Goal: Task Accomplishment & Management: Use online tool/utility

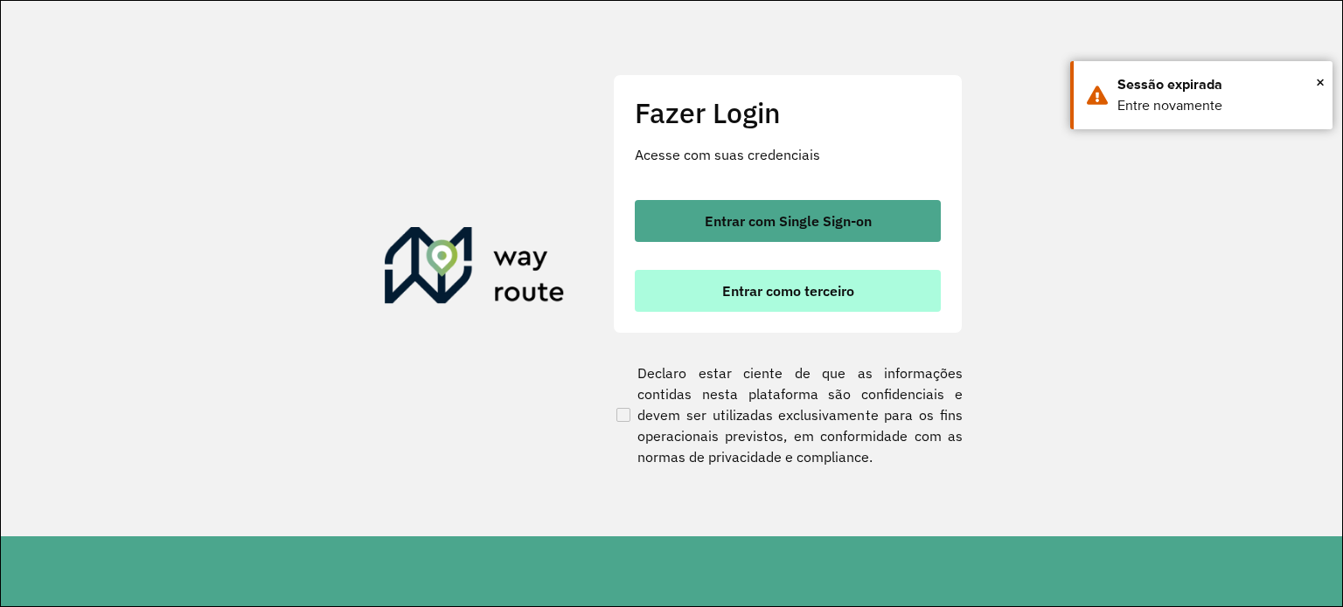
click at [755, 288] on span "Entrar como terceiro" at bounding box center [788, 291] width 132 height 14
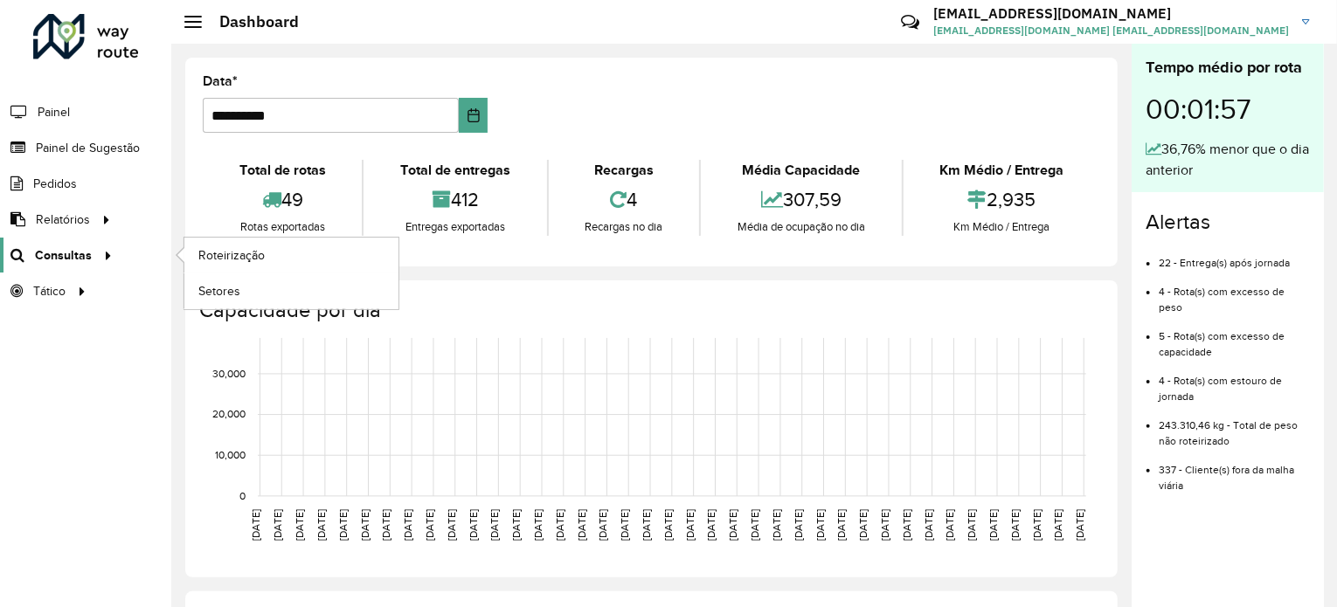
click at [62, 260] on span "Consultas" at bounding box center [63, 255] width 57 height 18
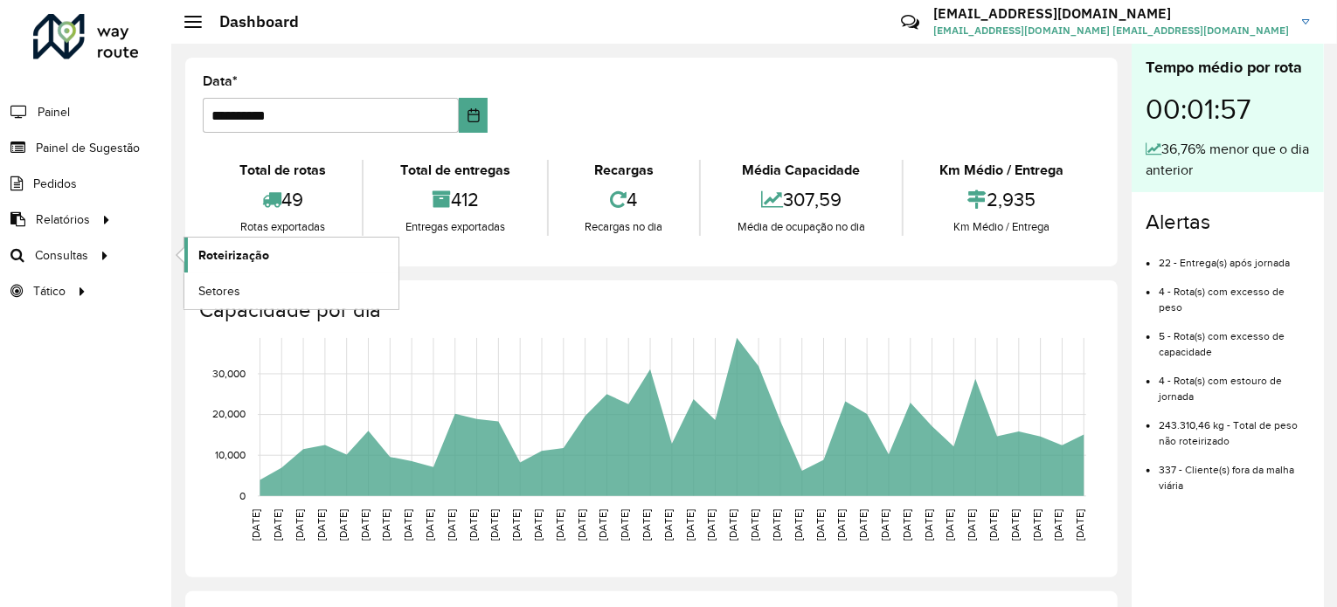
click at [267, 259] on link "Roteirização" at bounding box center [291, 255] width 214 height 35
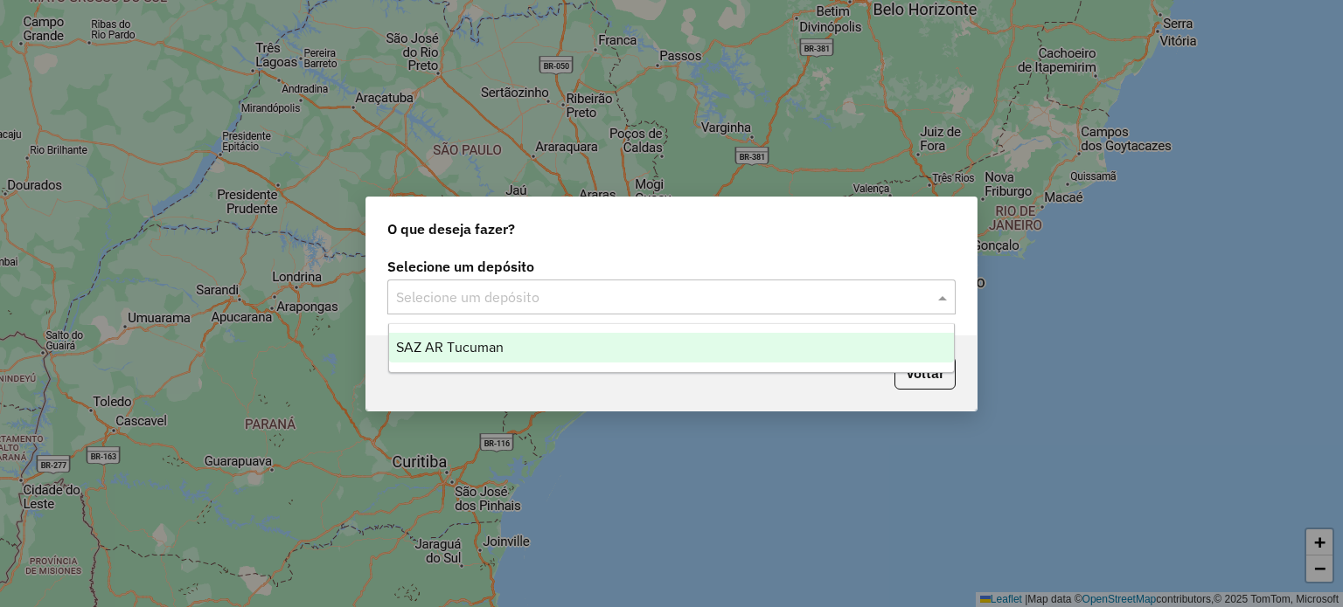
click at [642, 309] on div "Selecione um depósito" at bounding box center [671, 297] width 568 height 35
click at [521, 342] on div "SAZ AR Tucuman" at bounding box center [672, 348] width 566 height 30
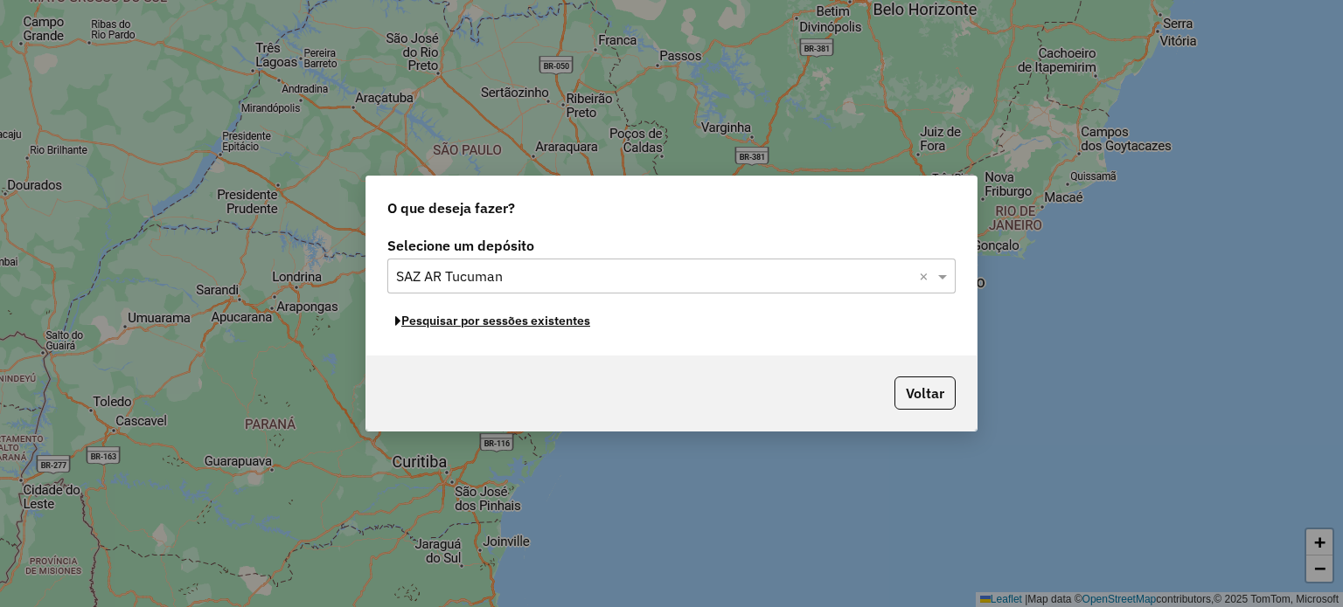
click at [515, 325] on button "Pesquisar por sessões existentes" at bounding box center [492, 321] width 211 height 27
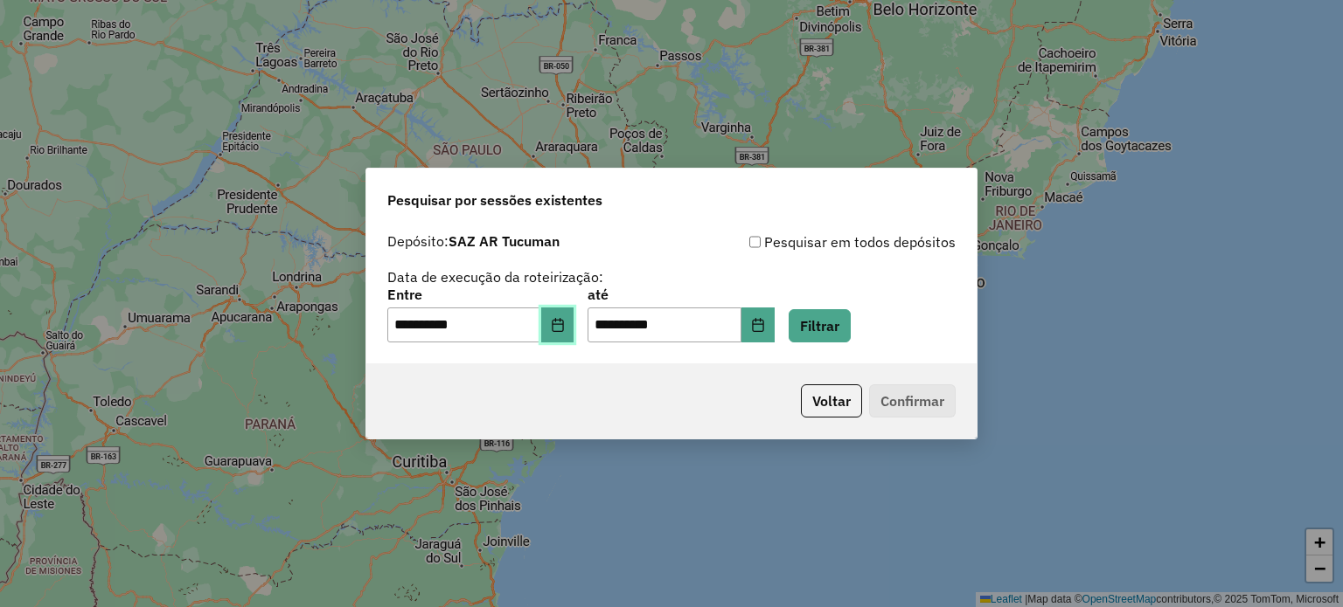
click at [565, 327] on icon "Choose Date" at bounding box center [558, 325] width 14 height 14
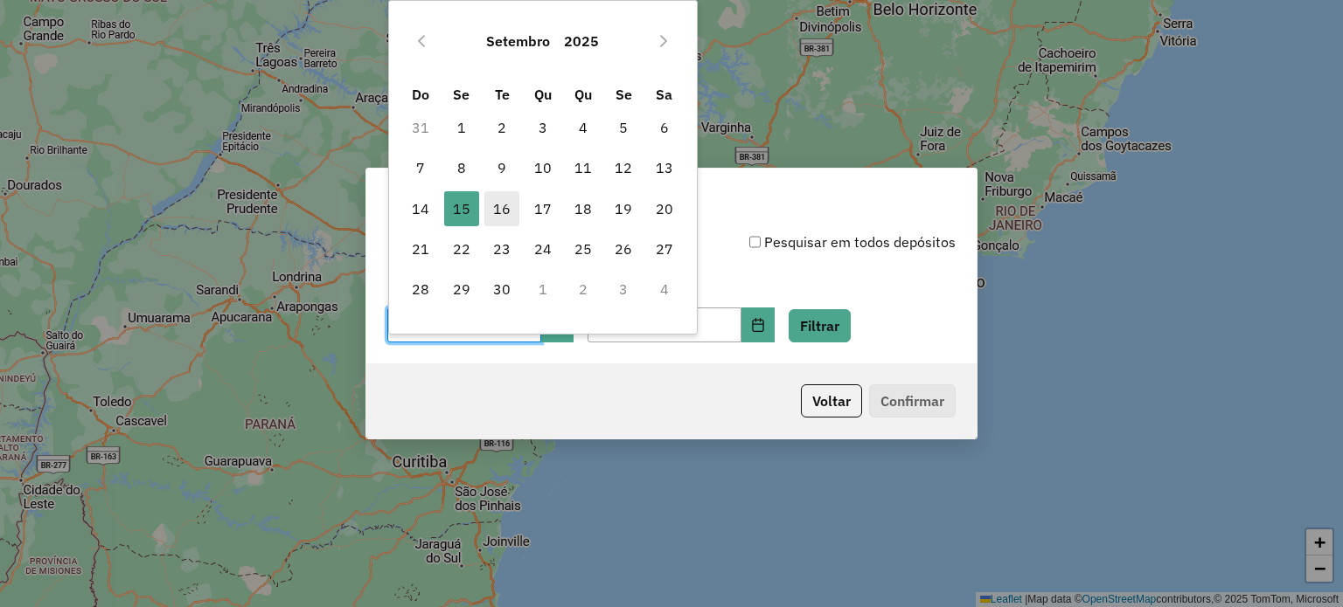
click at [493, 214] on span "16" at bounding box center [501, 208] width 35 height 35
type input "**********"
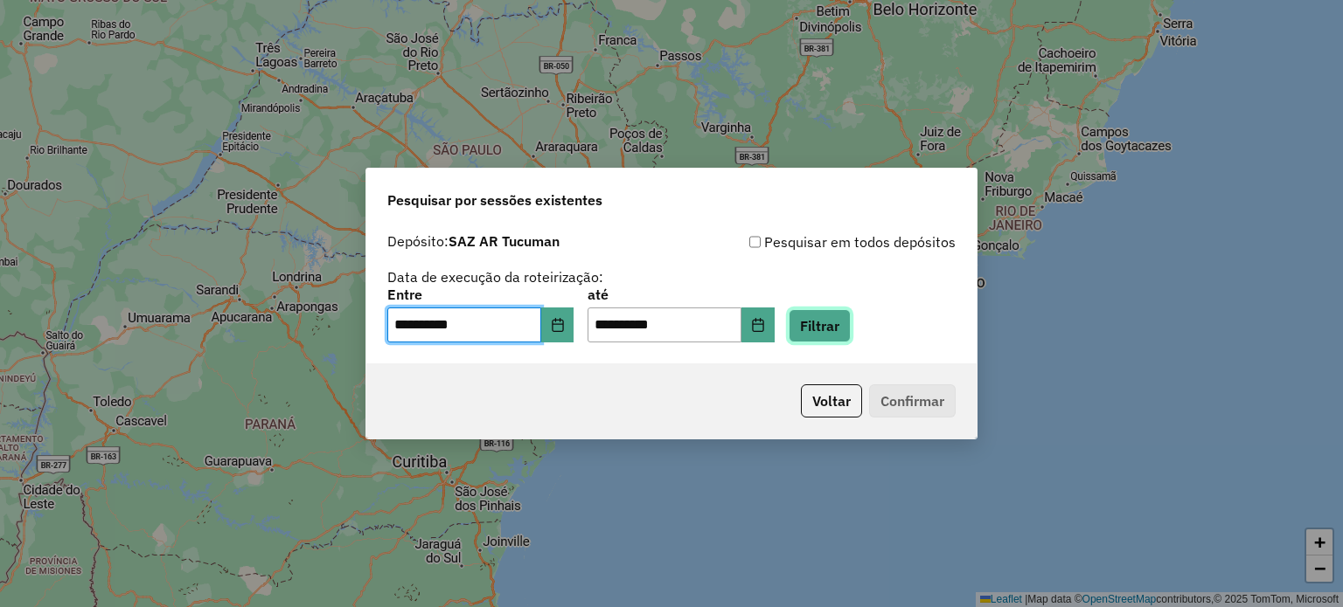
click at [829, 329] on button "Filtrar" at bounding box center [819, 325] width 62 height 33
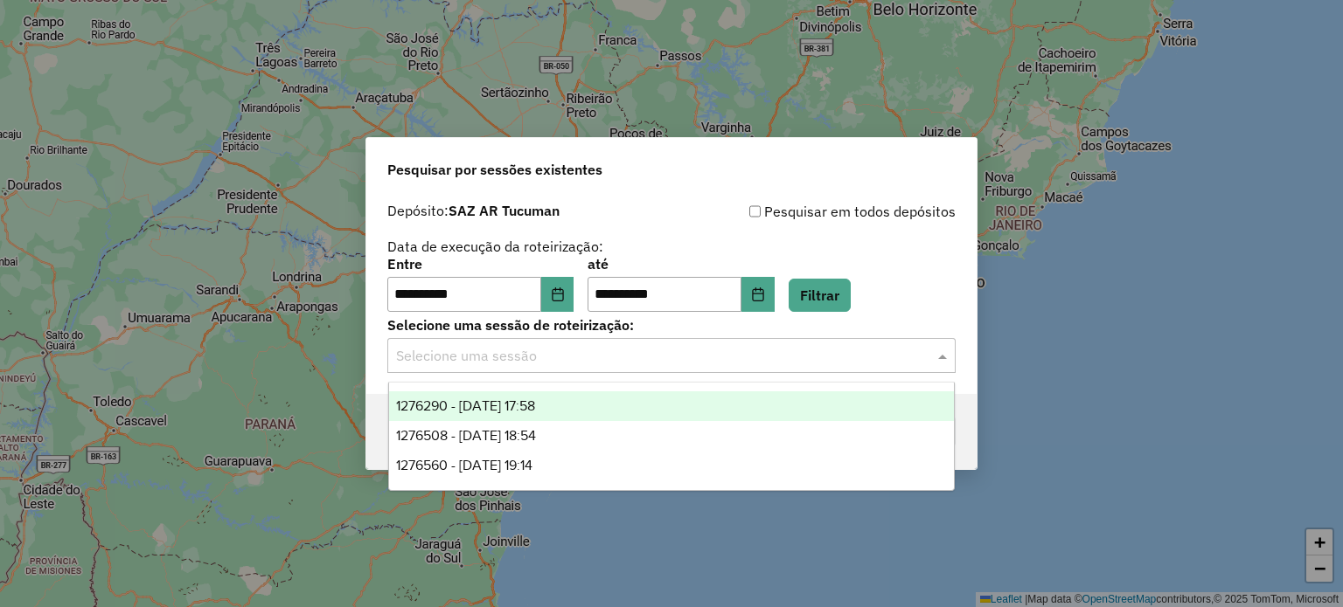
click at [653, 357] on input "text" at bounding box center [654, 356] width 516 height 21
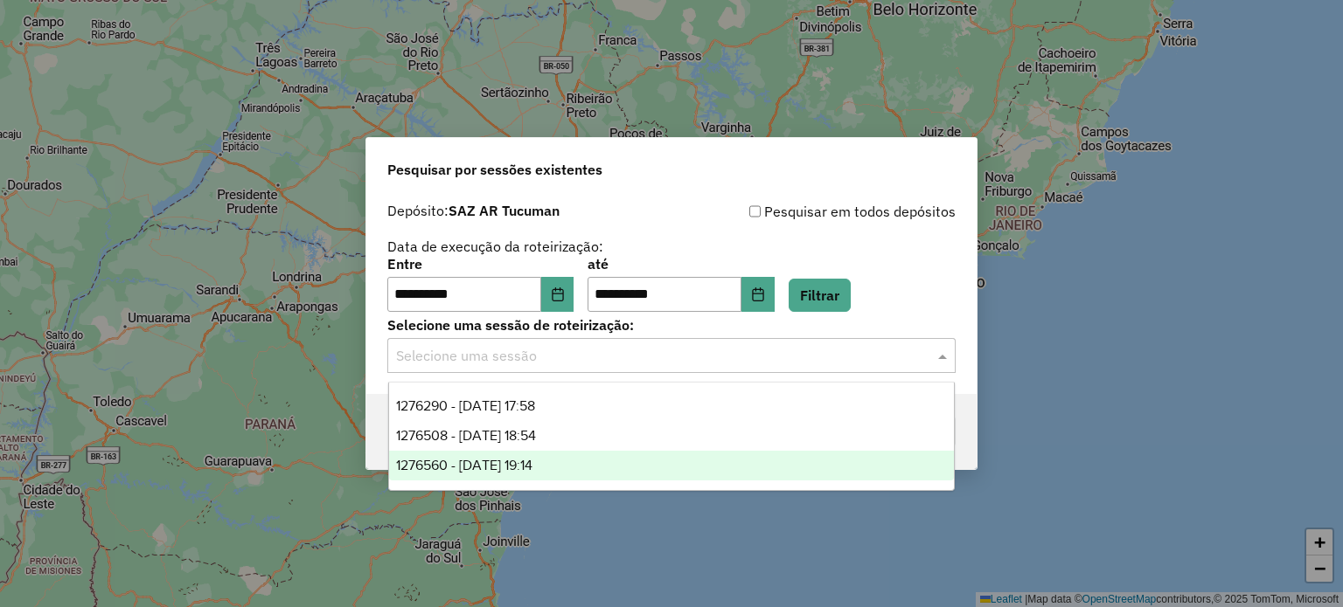
click at [532, 458] on span "1276560 - 16/09/2025 19:14" at bounding box center [464, 465] width 136 height 15
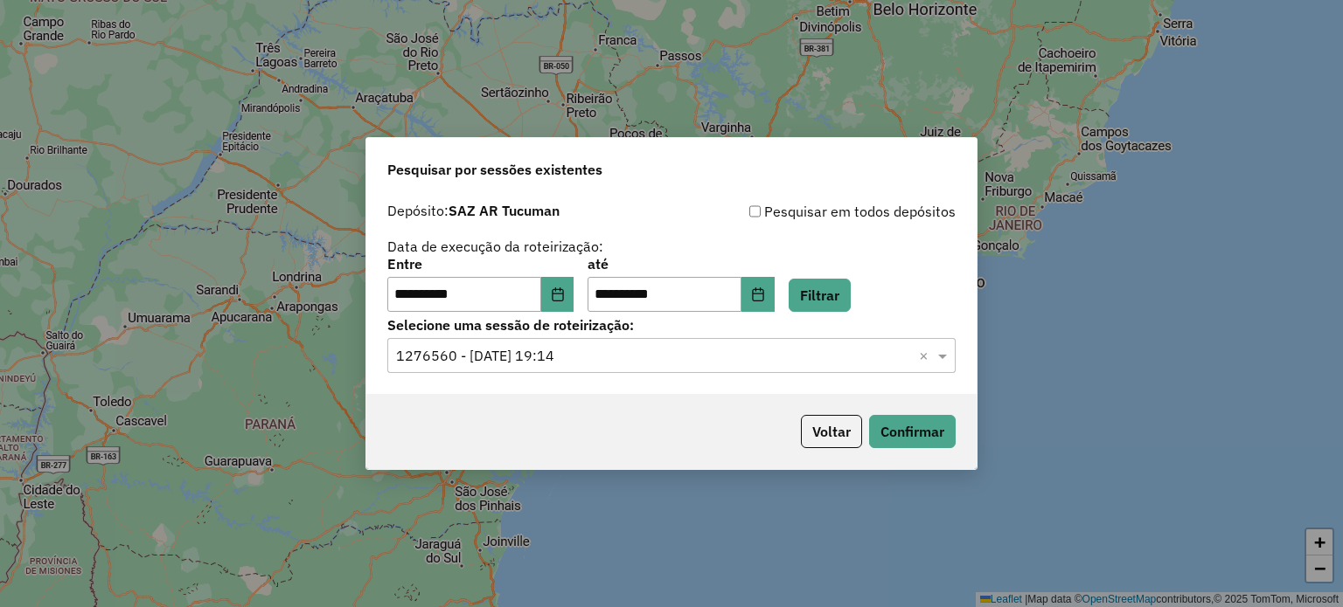
click at [913, 454] on div "Voltar Confirmar" at bounding box center [671, 431] width 610 height 75
click at [910, 421] on button "Confirmar" at bounding box center [912, 431] width 87 height 33
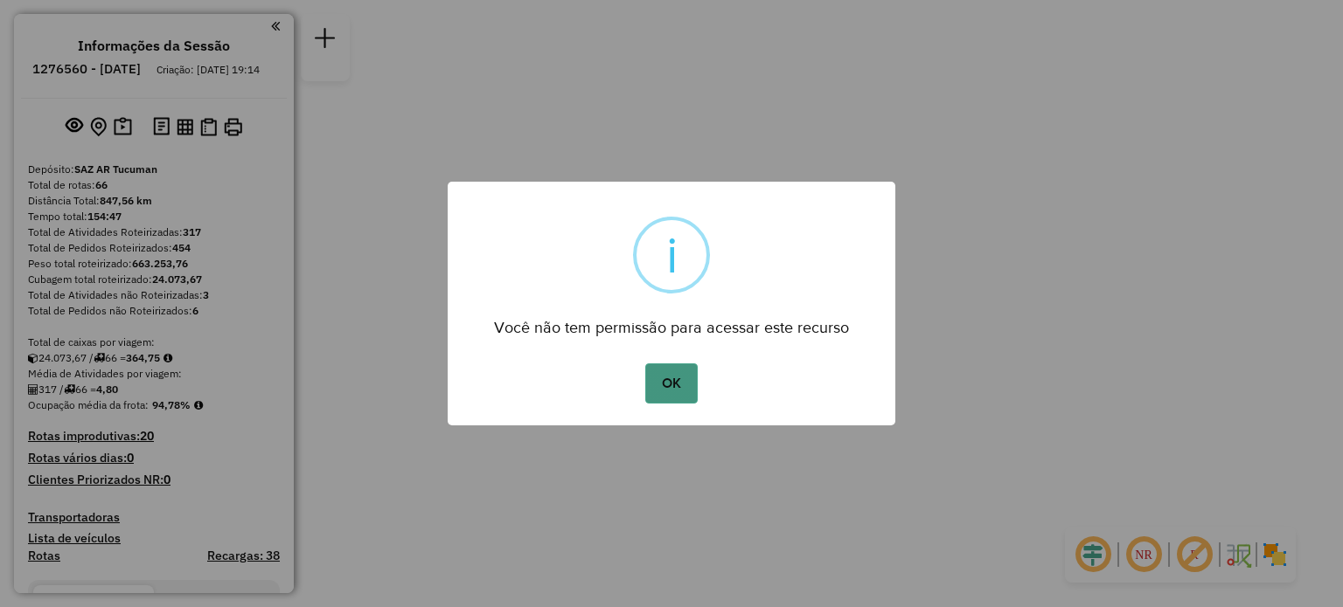
click at [664, 390] on button "OK" at bounding box center [671, 384] width 52 height 40
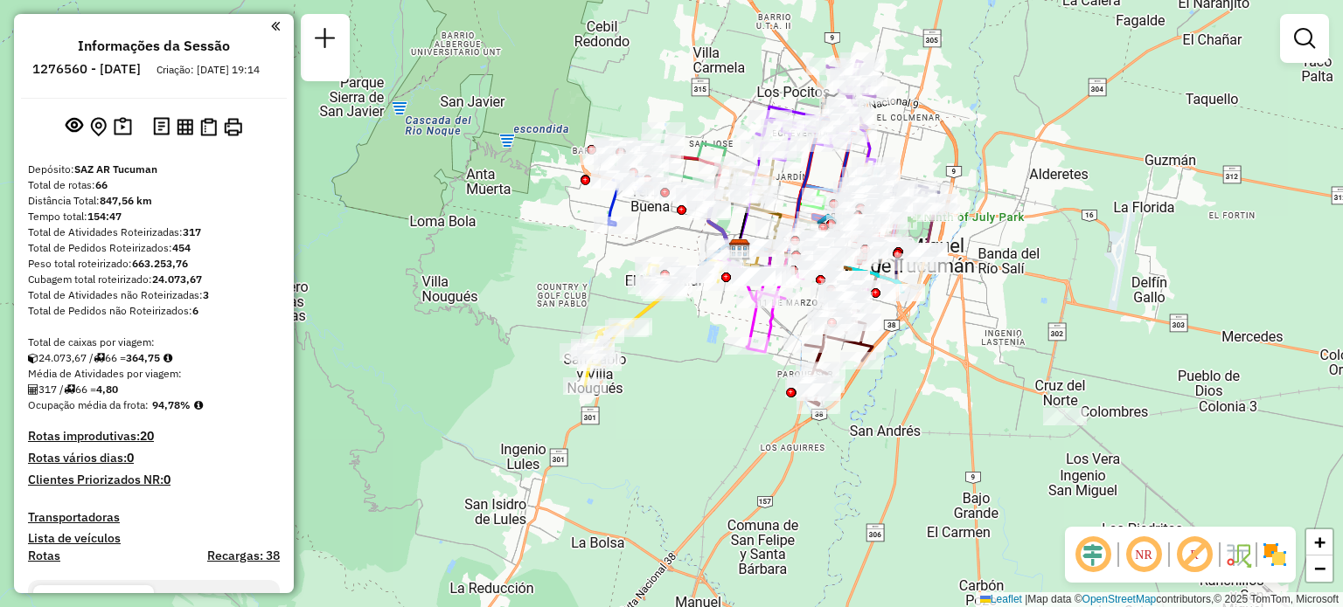
drag, startPoint x: 575, startPoint y: 291, endPoint x: 670, endPoint y: 325, distance: 100.4
click at [665, 332] on div "Janela de atendimento Grade de atendimento Capacidade Transportadoras Veículos …" at bounding box center [671, 303] width 1343 height 607
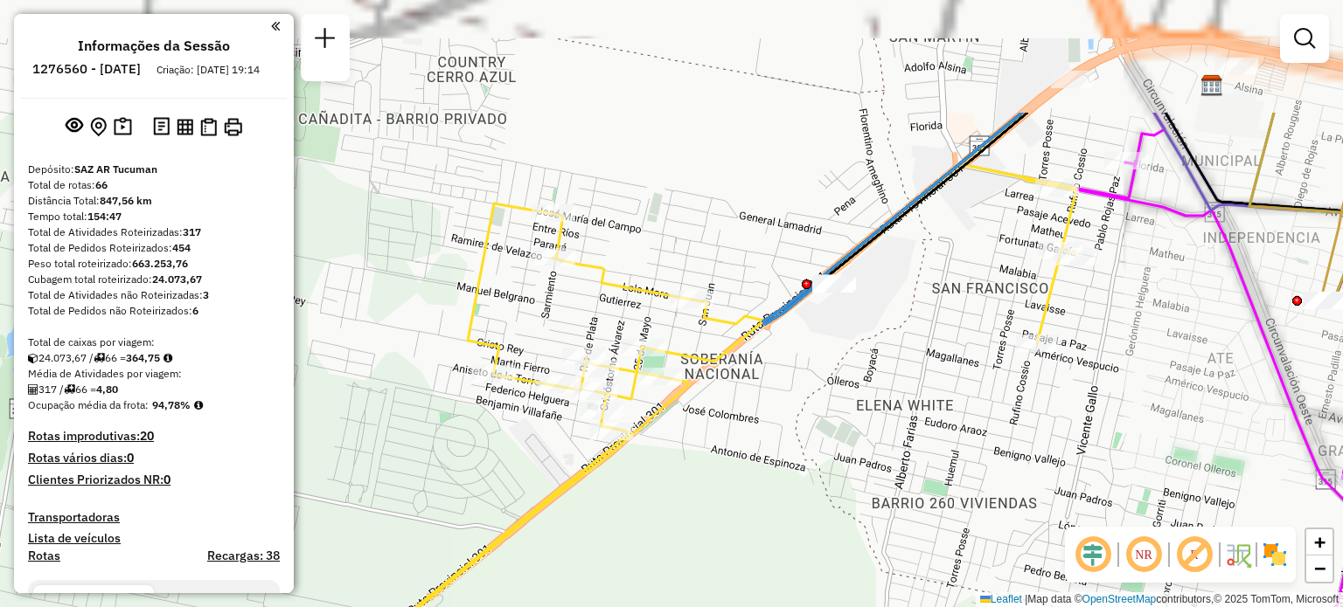
drag, startPoint x: 808, startPoint y: 239, endPoint x: 755, endPoint y: 412, distance: 180.8
click at [755, 412] on div "Janela de atendimento Grade de atendimento Capacidade Transportadoras Veículos …" at bounding box center [671, 303] width 1343 height 607
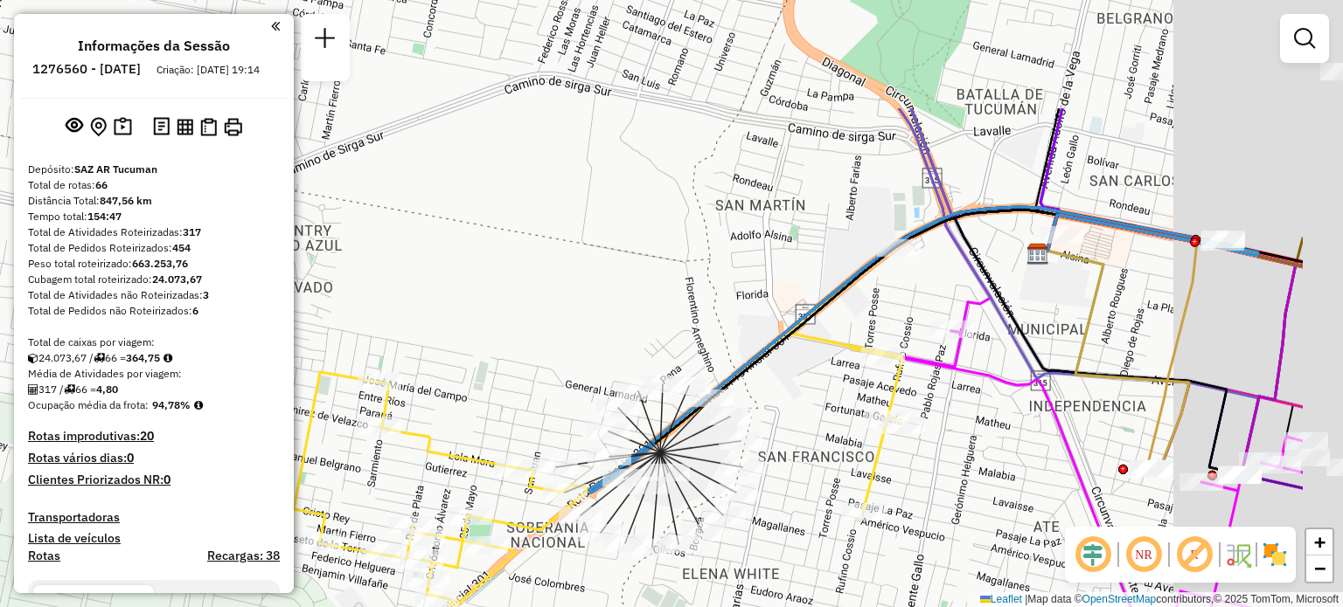
drag, startPoint x: 982, startPoint y: 168, endPoint x: 809, endPoint y: 337, distance: 242.3
click at [809, 337] on icon at bounding box center [535, 541] width 737 height 591
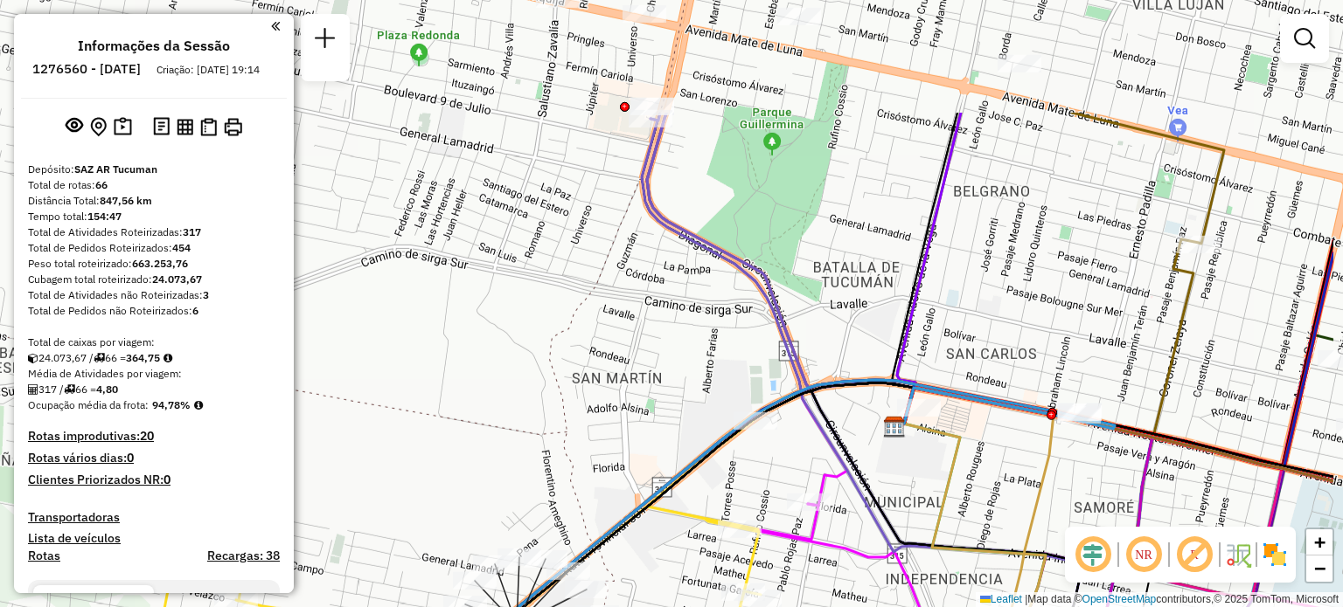
drag, startPoint x: 920, startPoint y: 284, endPoint x: 760, endPoint y: 457, distance: 235.1
click at [767, 457] on div "Janela de atendimento Grade de atendimento Capacidade Transportadoras Veículos …" at bounding box center [671, 303] width 1343 height 607
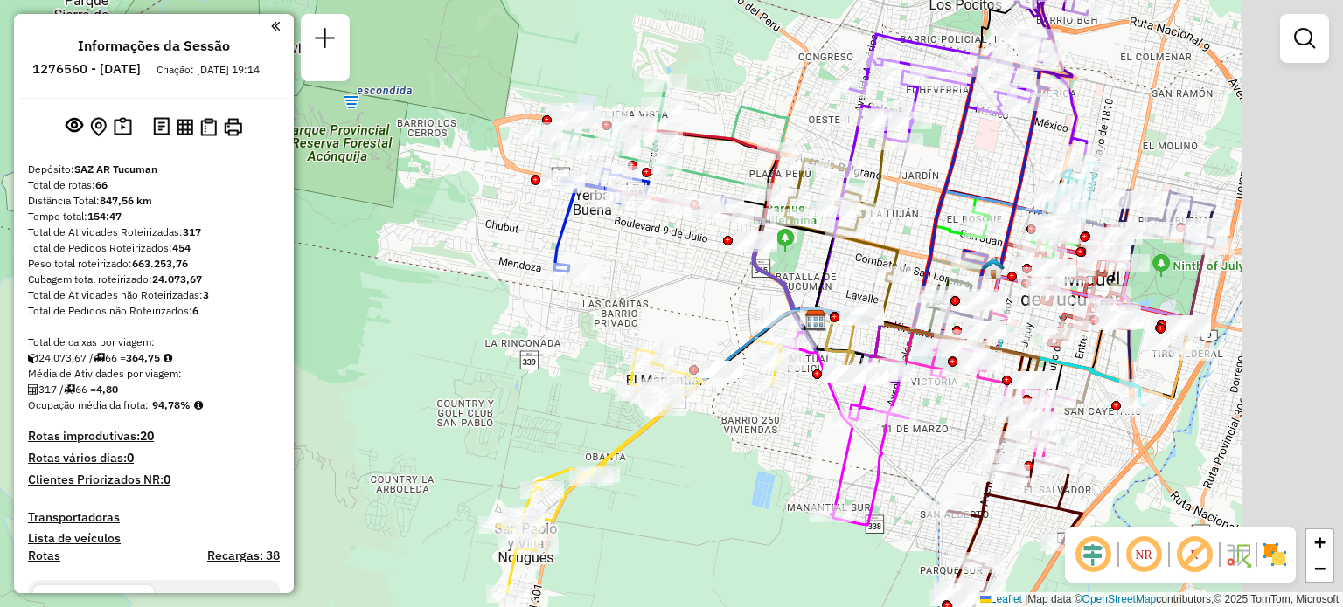
drag, startPoint x: 954, startPoint y: 265, endPoint x: 815, endPoint y: 271, distance: 139.1
click at [821, 265] on icon at bounding box center [782, 266] width 102 height 107
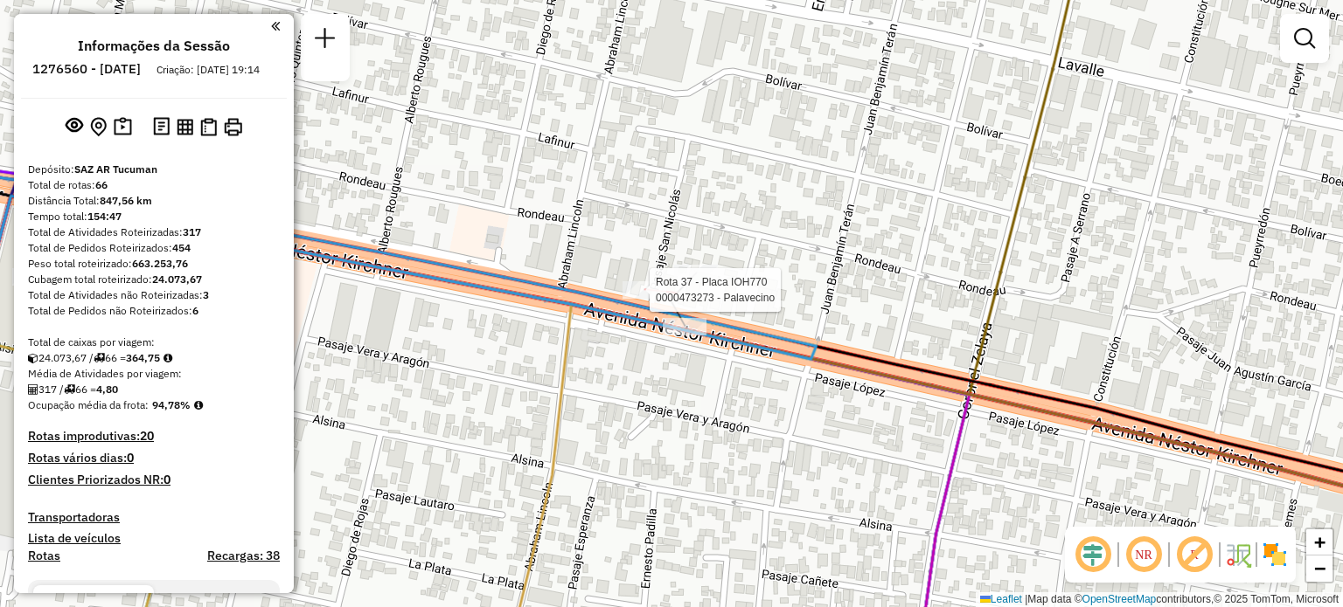
select select "**********"
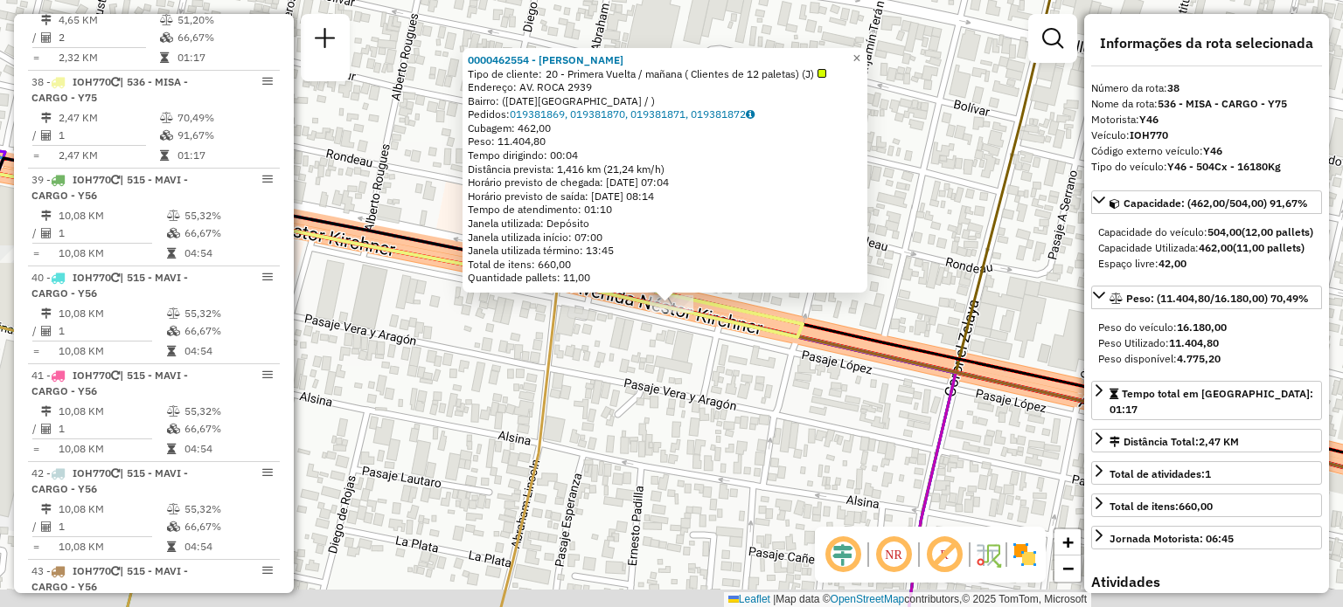
scroll to position [4694, 0]
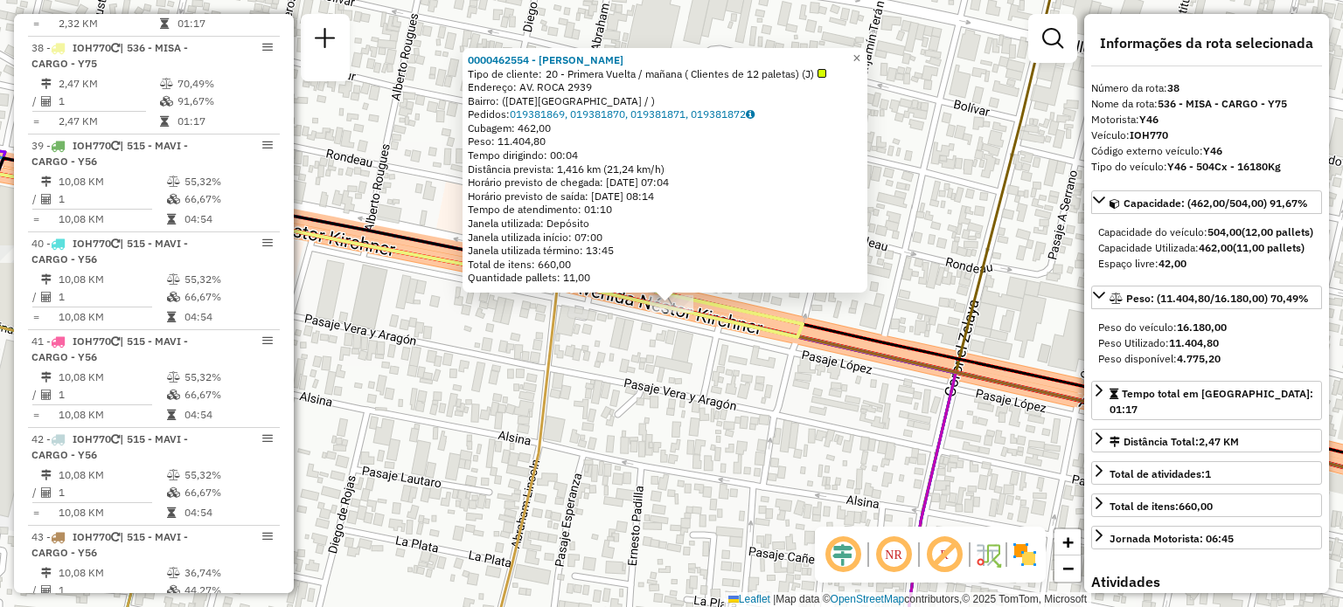
click at [739, 373] on div "0000462554 - MOYA ROSA DEL CARMEN Tipo de cliente: 20 - Primera Vuelta / mañana…" at bounding box center [671, 303] width 1343 height 607
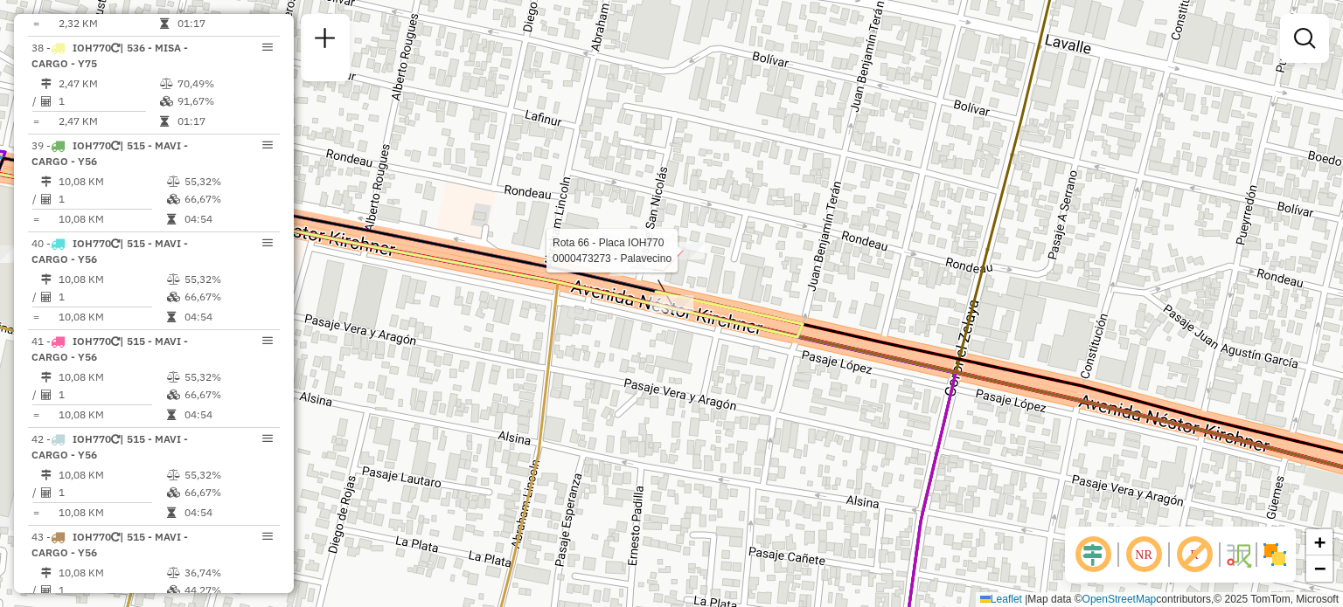
click at [687, 260] on div at bounding box center [683, 250] width 44 height 17
select select "**********"
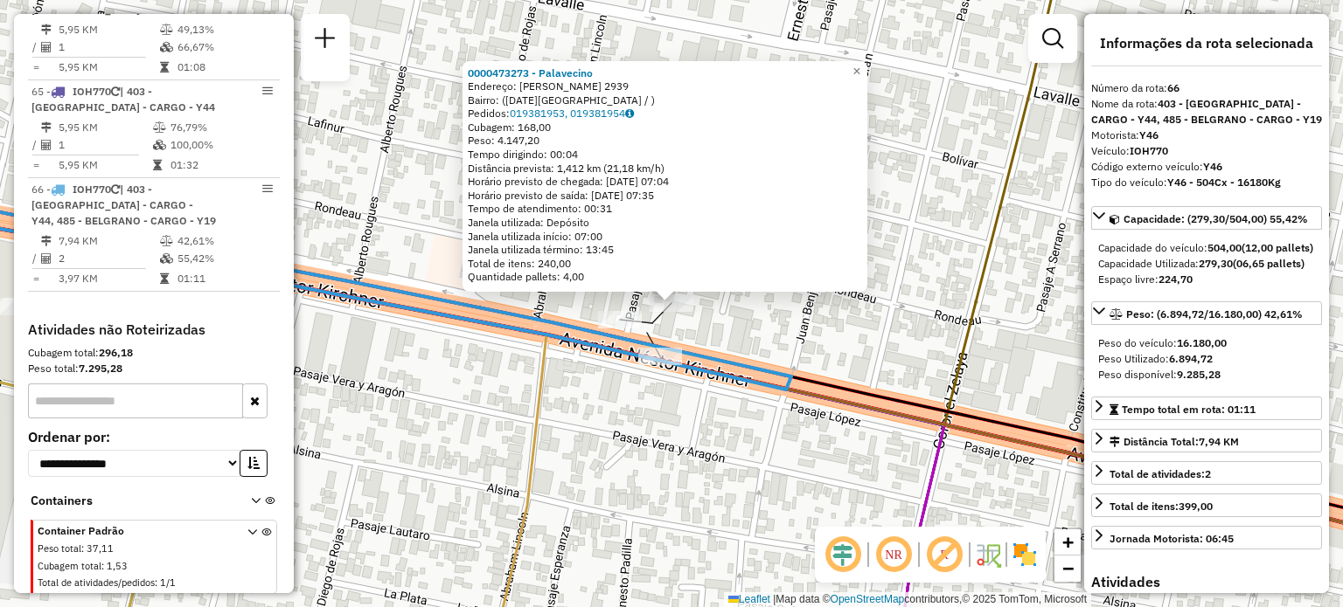
scroll to position [7423, 0]
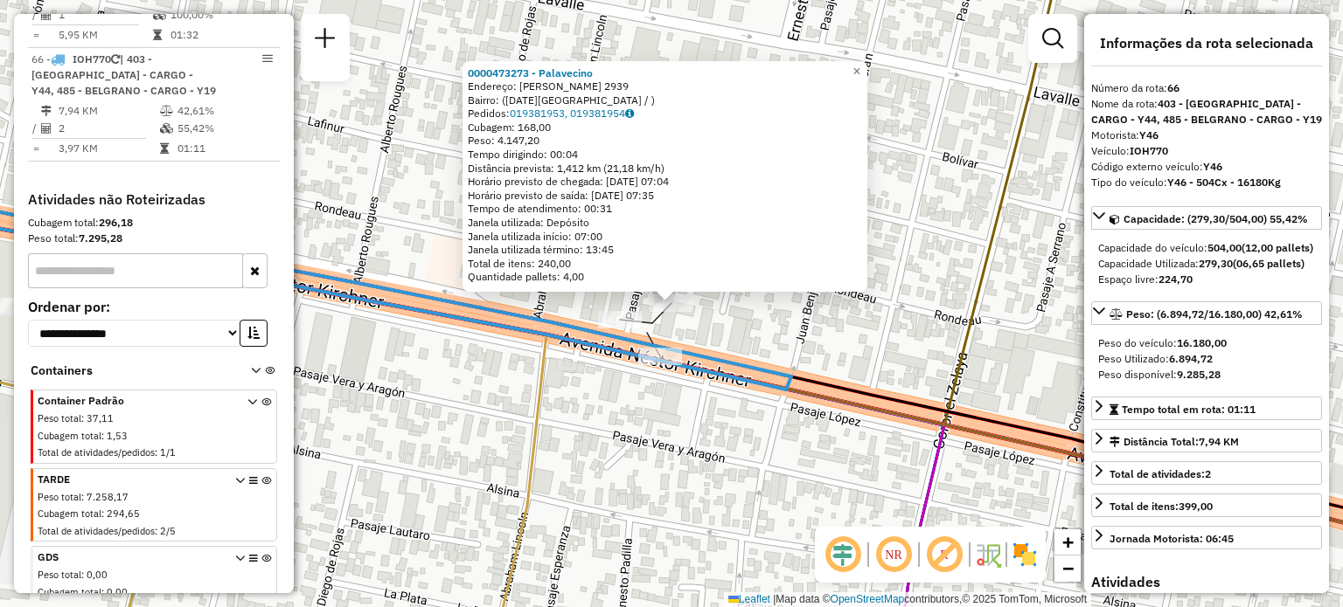
click at [806, 344] on div "0000473273 - Palavecino Endereço: Nestor Kirchner 2939 Bairro: (san miguel de t…" at bounding box center [671, 303] width 1343 height 607
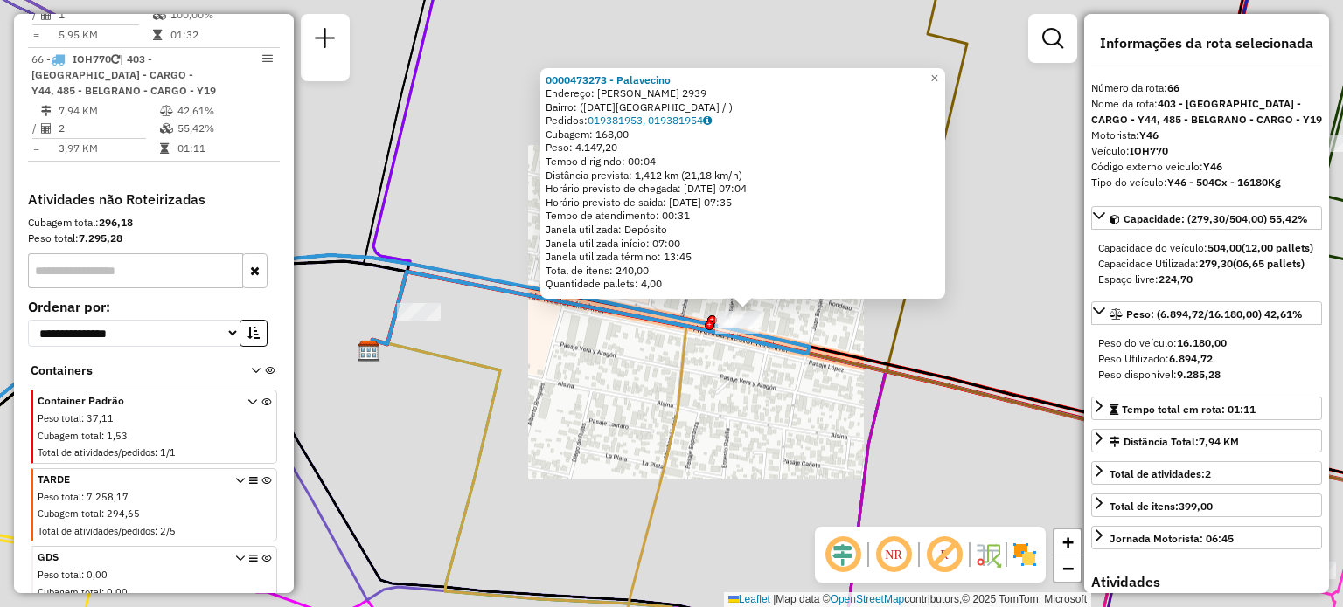
click at [841, 324] on div "0000473273 - Palavecino Endereço: Nestor Kirchner 2939 Bairro: (san miguel de t…" at bounding box center [671, 303] width 1343 height 607
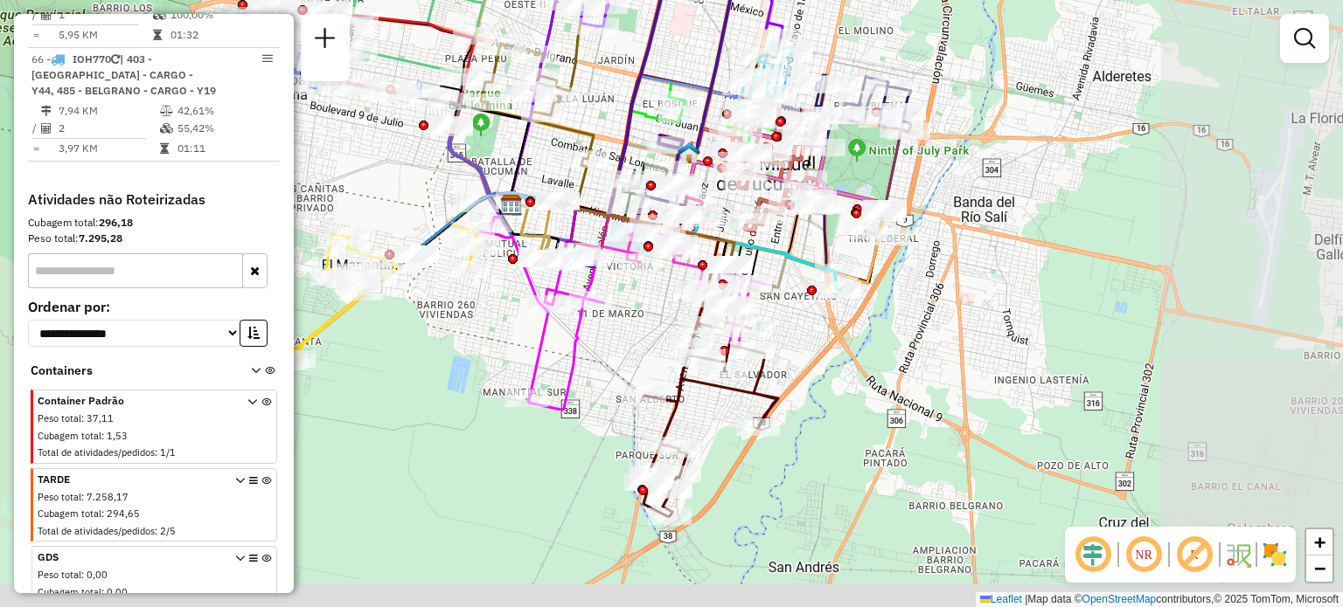
drag, startPoint x: 871, startPoint y: 272, endPoint x: 587, endPoint y: 192, distance: 295.0
click at [587, 192] on icon at bounding box center [537, 125] width 113 height 270
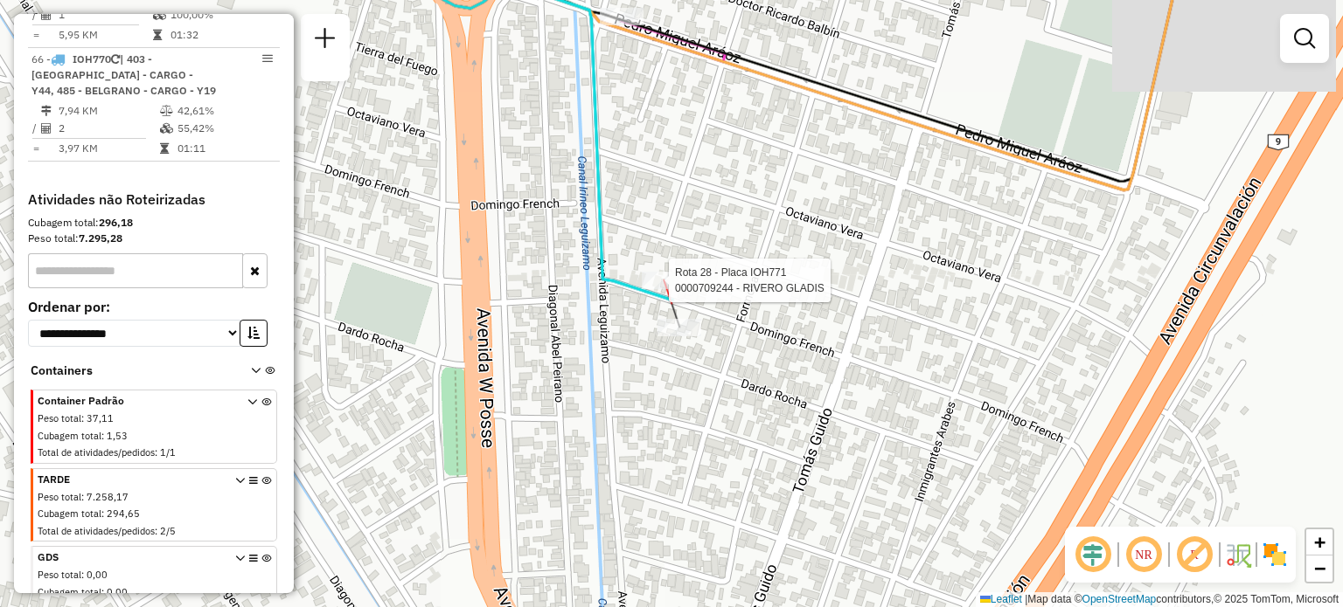
select select "**********"
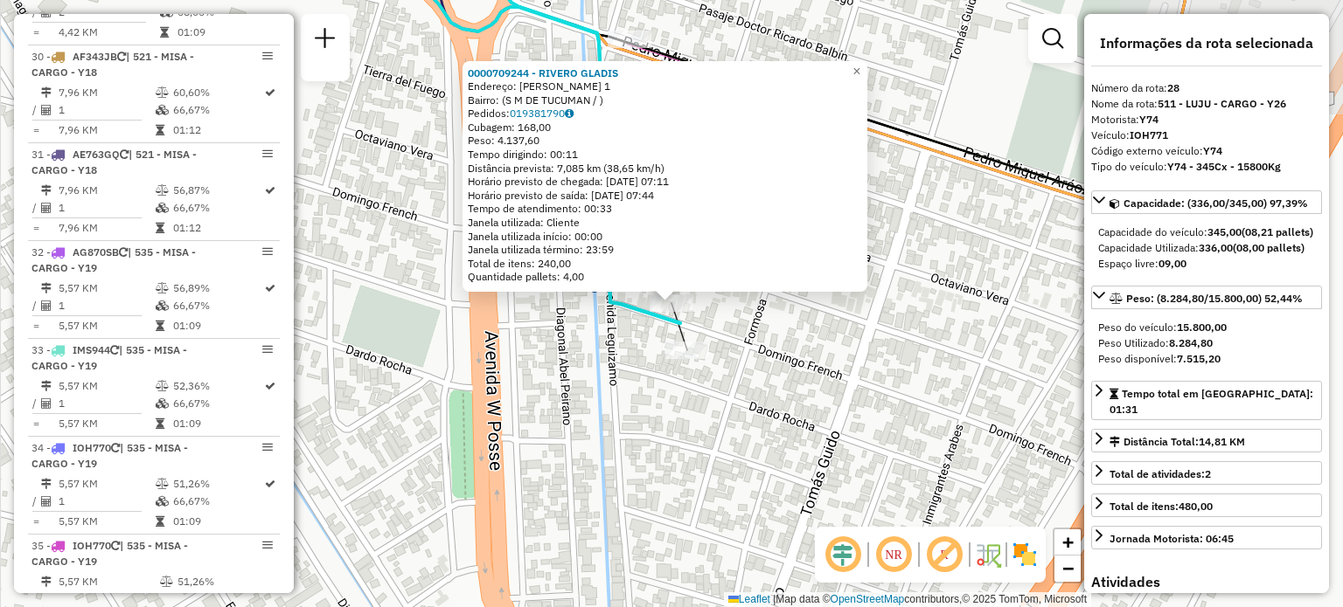
scroll to position [3717, 0]
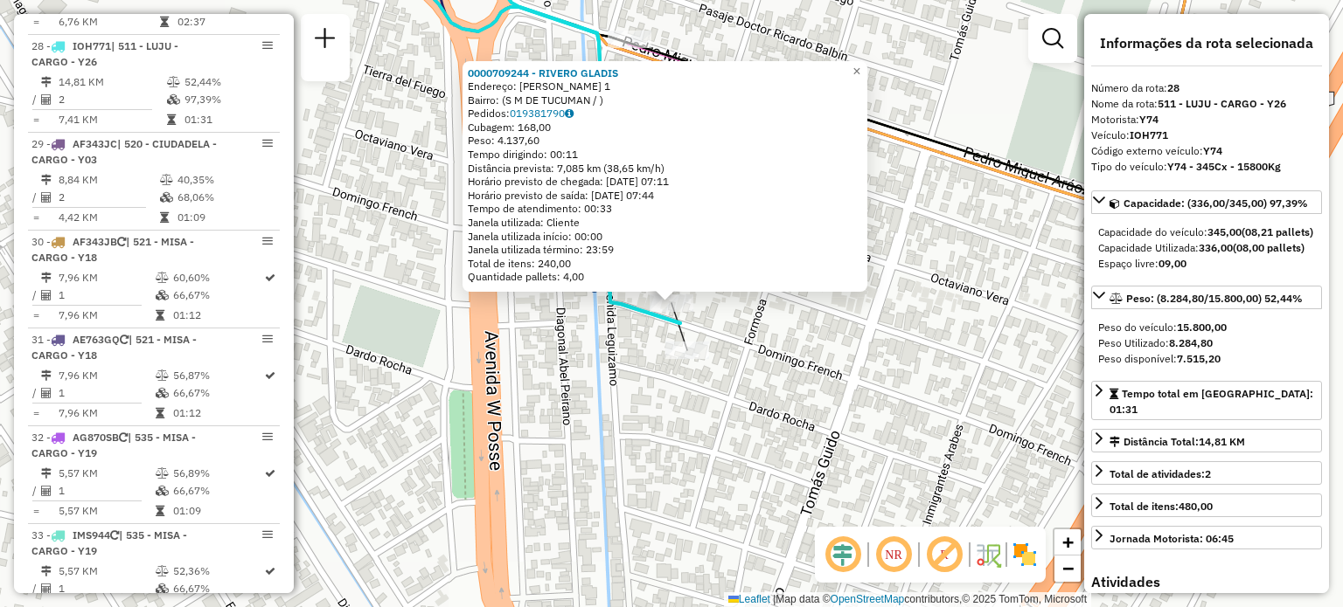
click at [806, 334] on div "0000709244 - RIVERO GLADIS Endereço: MARCELO T DE ALVEAR 1 Bairro: (S M DE TUCU…" at bounding box center [671, 303] width 1343 height 607
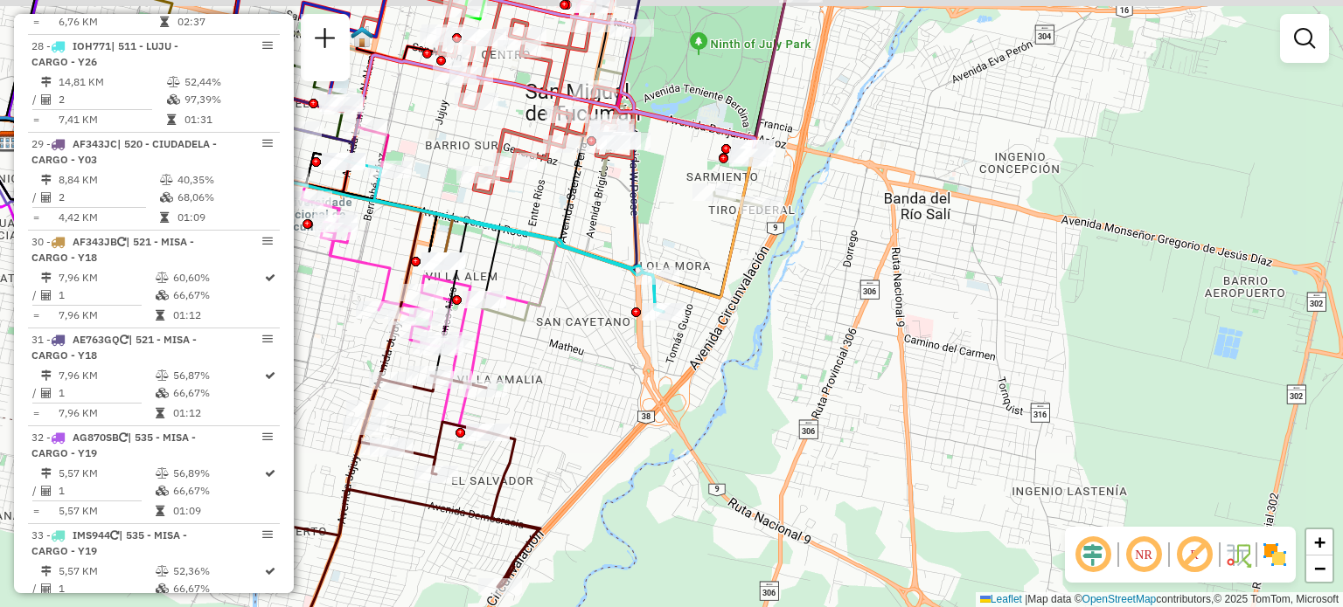
drag, startPoint x: 563, startPoint y: 307, endPoint x: 620, endPoint y: 324, distance: 59.4
click at [620, 324] on div "Rota 28 - Placa IOH771 0000709244 - RIVERO GLADIS Janela de atendimento Grade d…" at bounding box center [671, 303] width 1343 height 607
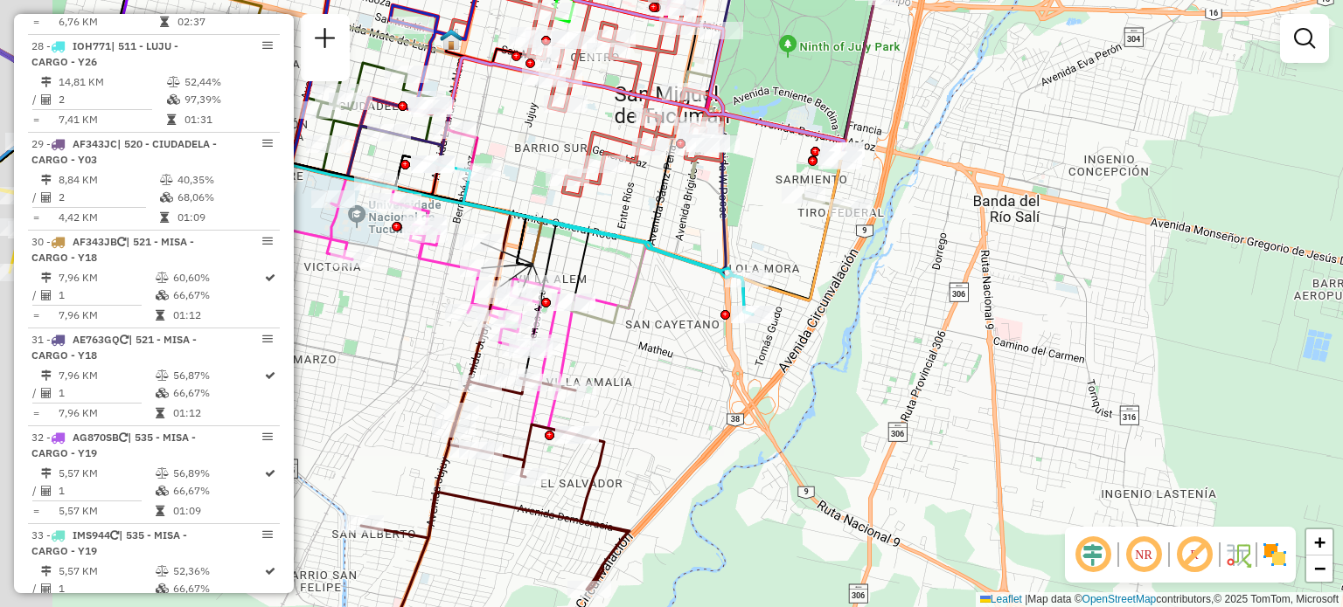
drag, startPoint x: 503, startPoint y: 272, endPoint x: 597, endPoint y: 275, distance: 93.6
click at [594, 274] on div "Janela de atendimento Grade de atendimento Capacidade Transportadoras Veículos …" at bounding box center [671, 303] width 1343 height 607
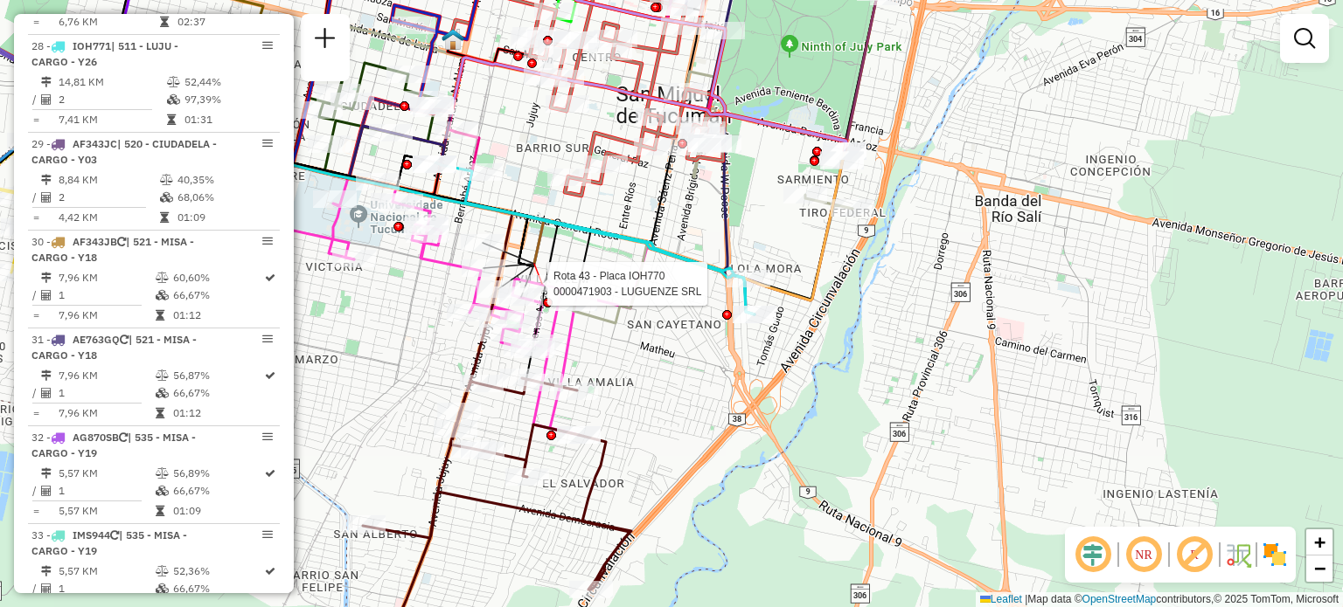
select select "**********"
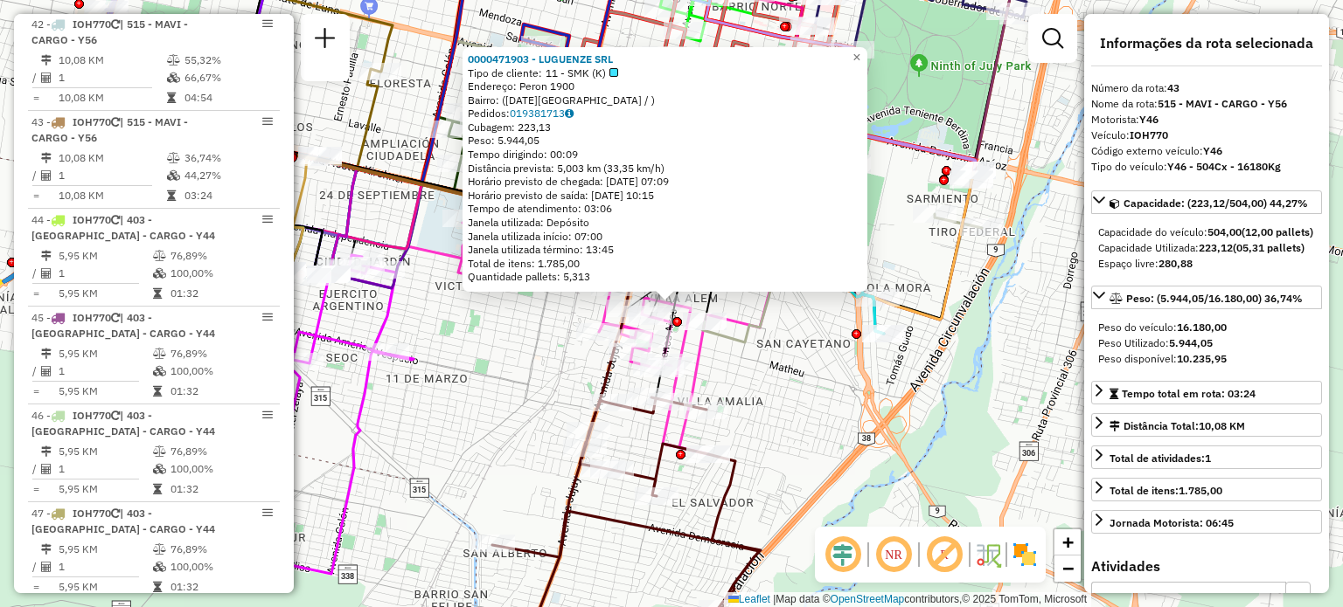
scroll to position [5182, 0]
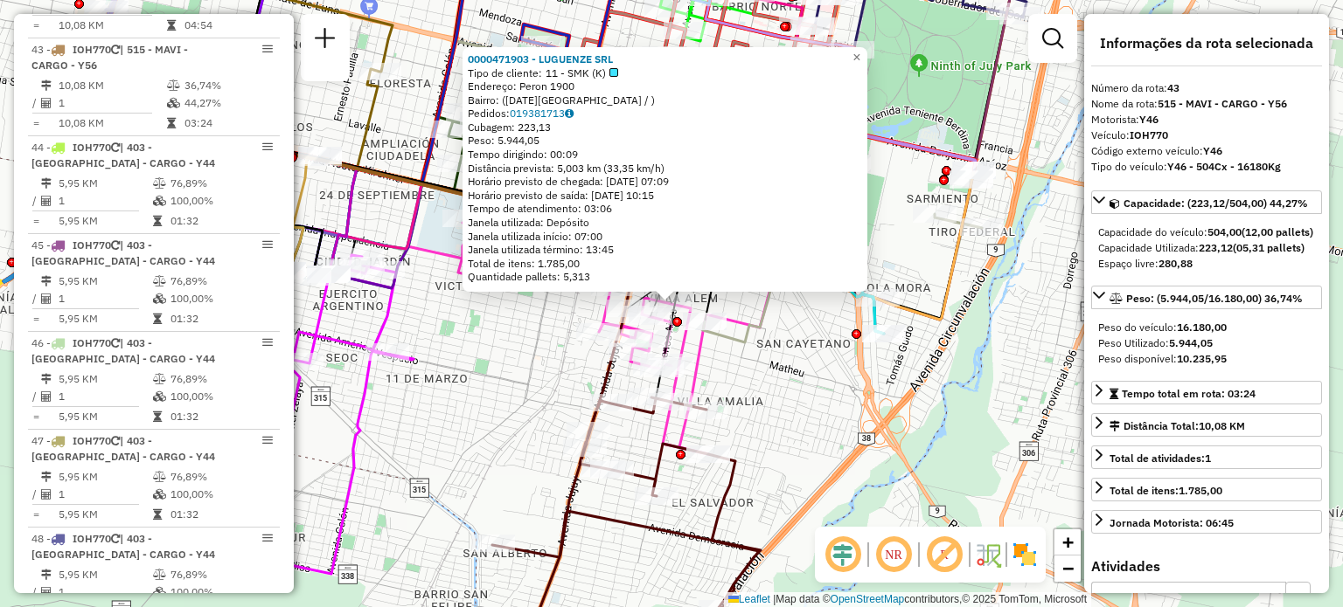
click at [563, 315] on div "0000471903 - LUGUENZE SRL Tipo de cliente: 11 - SMK (K) Endereço: Peron 1900 Ba…" at bounding box center [671, 303] width 1343 height 607
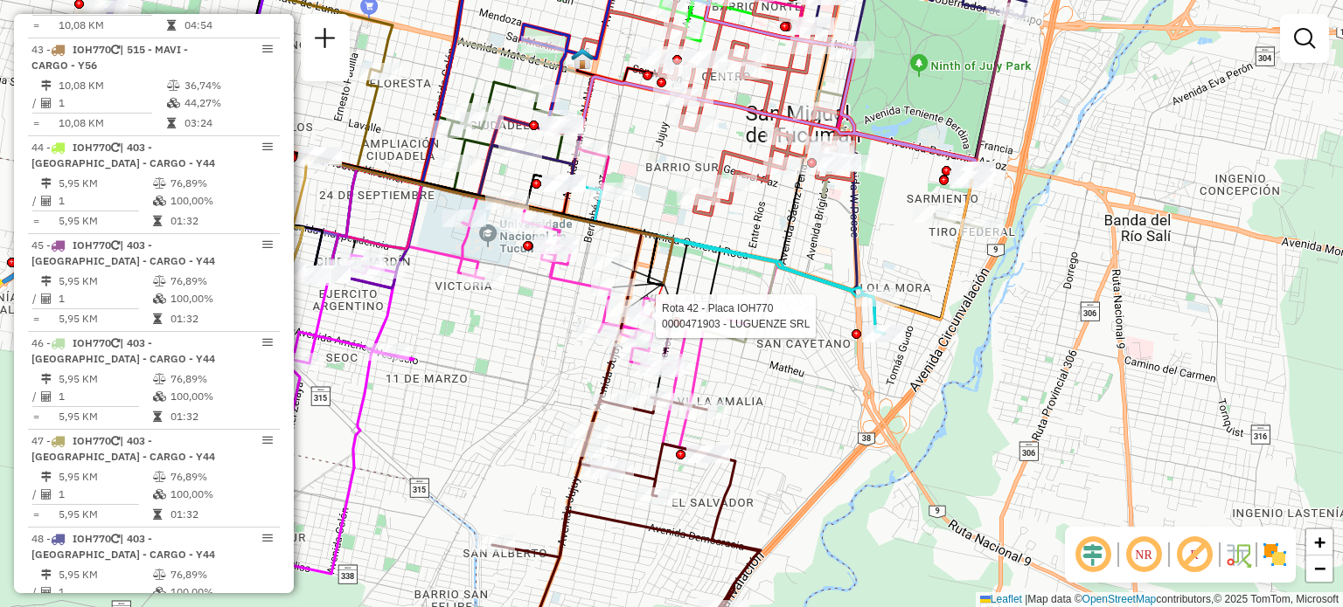
select select "**********"
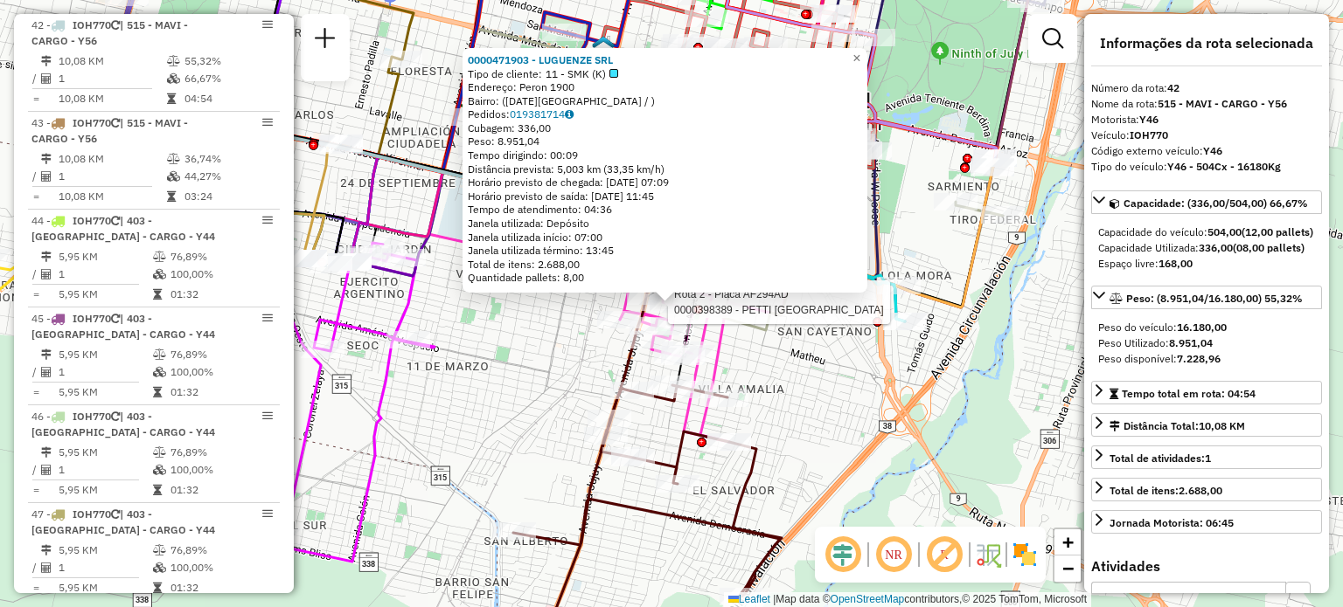
scroll to position [5084, 0]
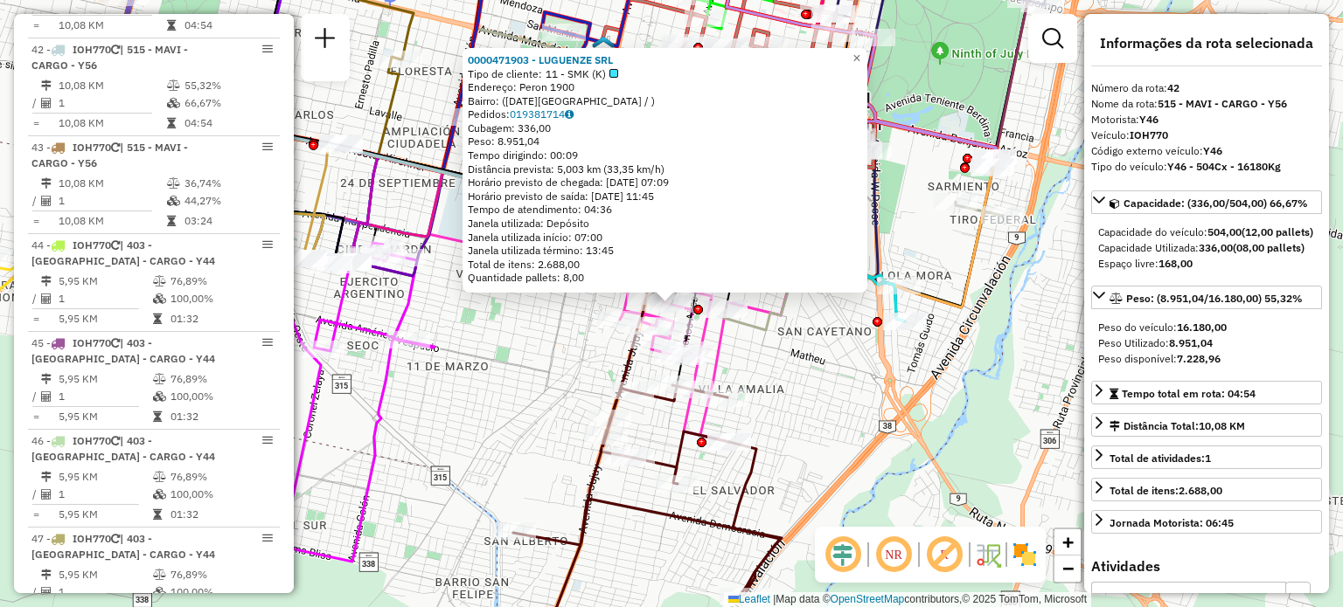
click at [527, 344] on div "0000471903 - LUGUENZE SRL Tipo de cliente: 11 - SMK (K) Endereço: Peron 1900 Ba…" at bounding box center [671, 303] width 1343 height 607
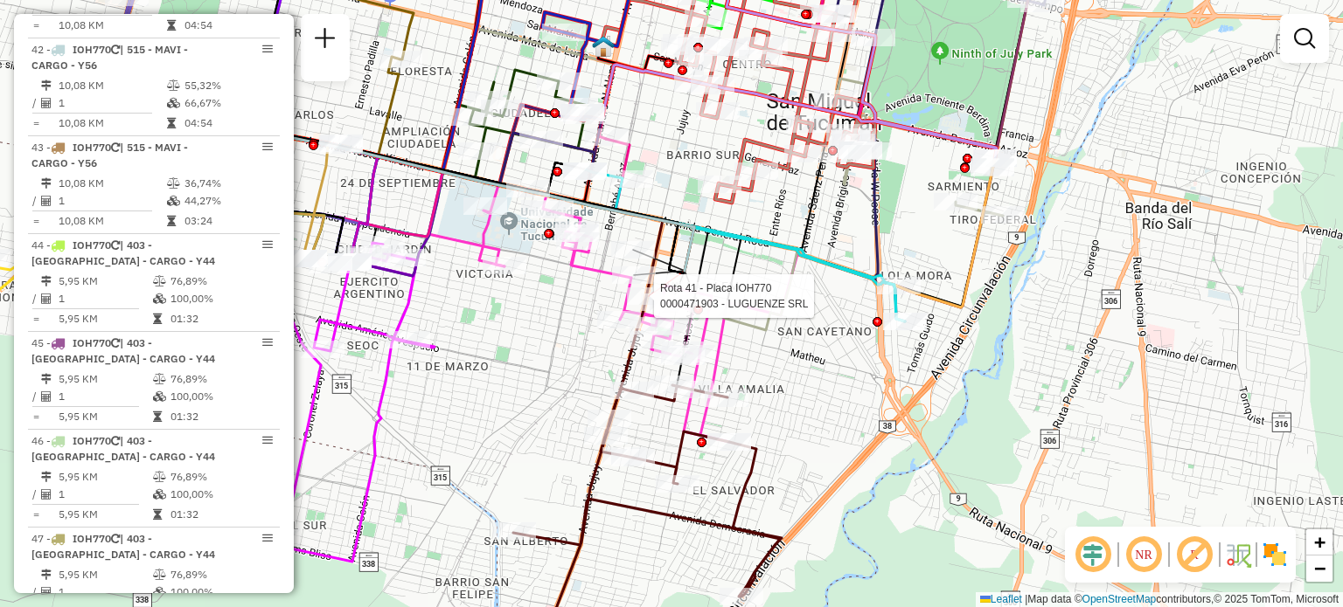
select select "**********"
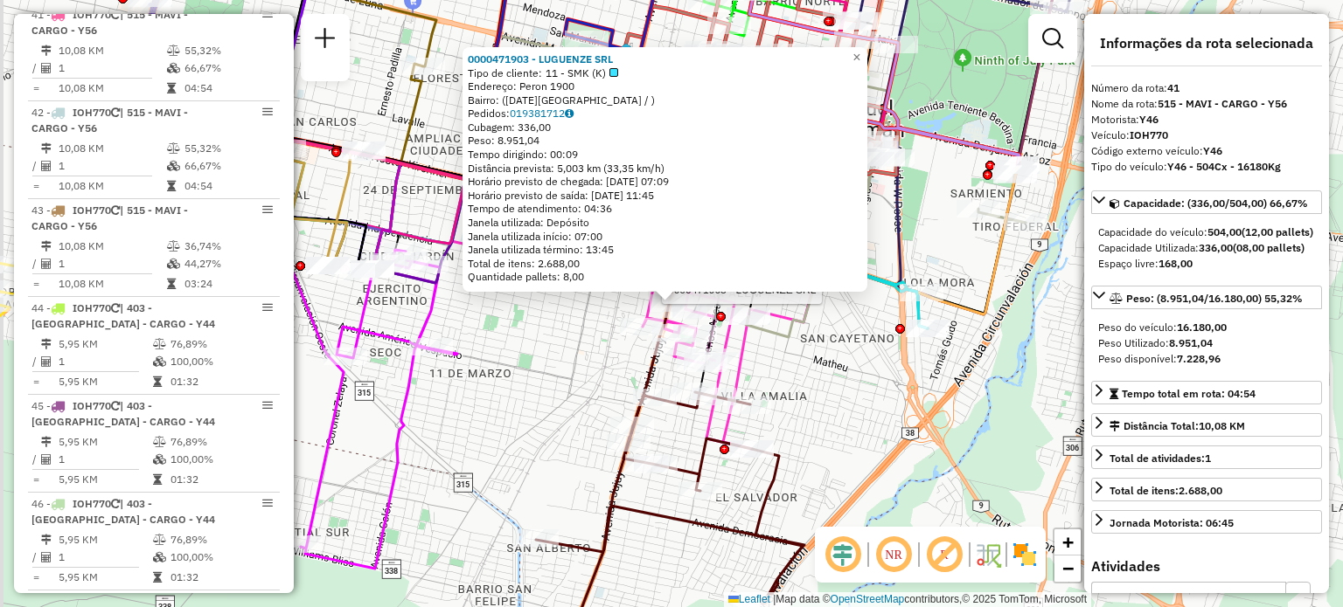
scroll to position [4987, 0]
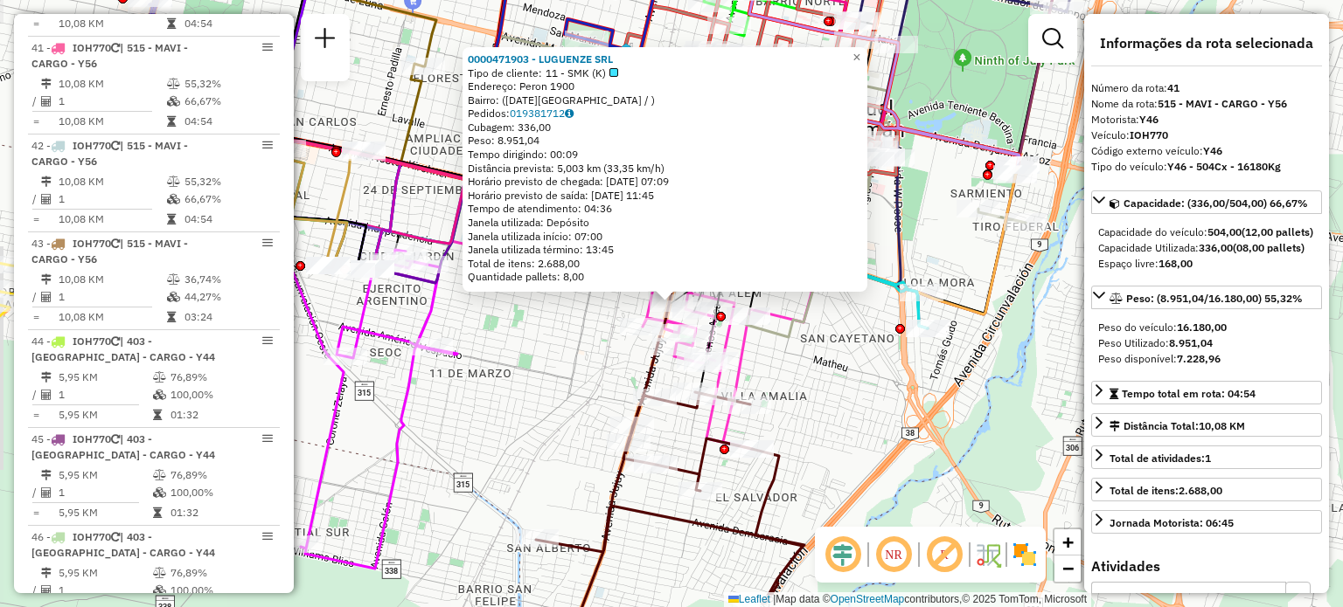
click at [577, 347] on div "0000471903 - LUGUENZE SRL Tipo de cliente: 11 - SMK (K) Endereço: Peron 1900 Ba…" at bounding box center [671, 303] width 1343 height 607
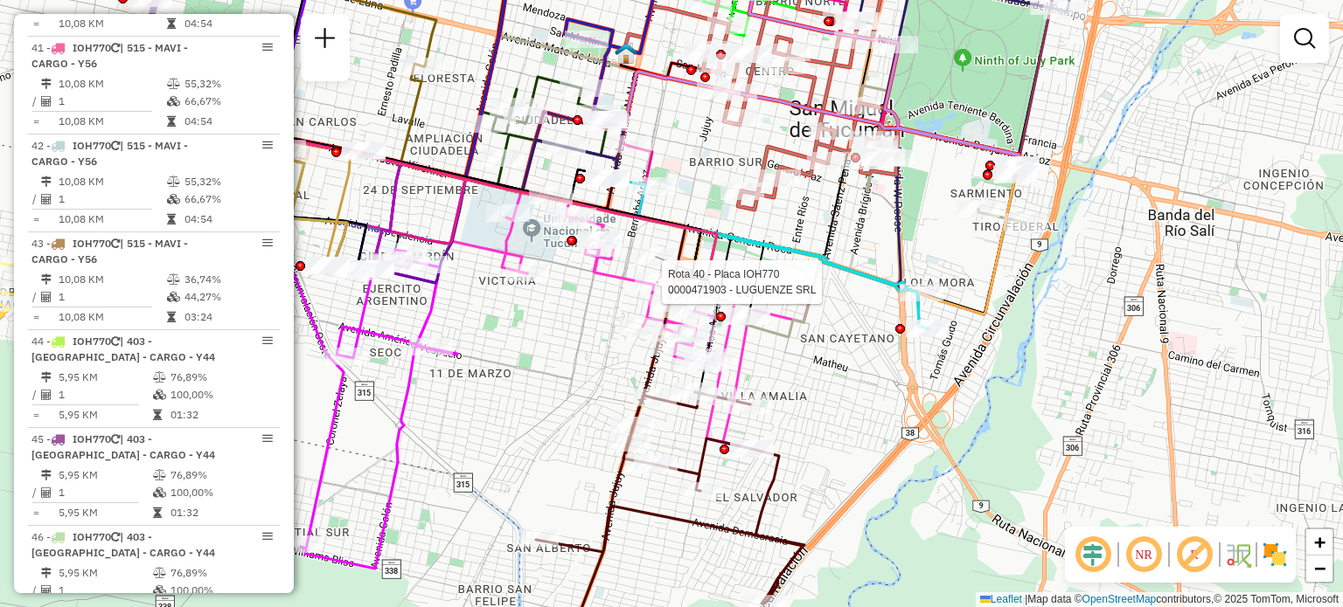
select select "**********"
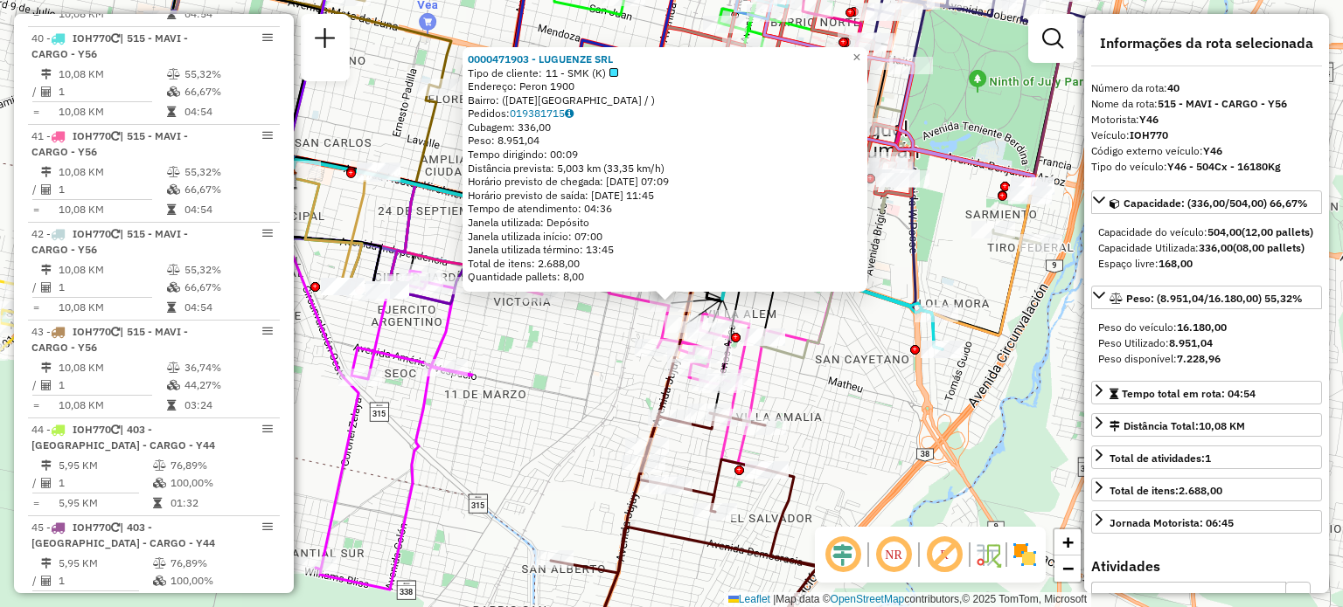
scroll to position [4890, 0]
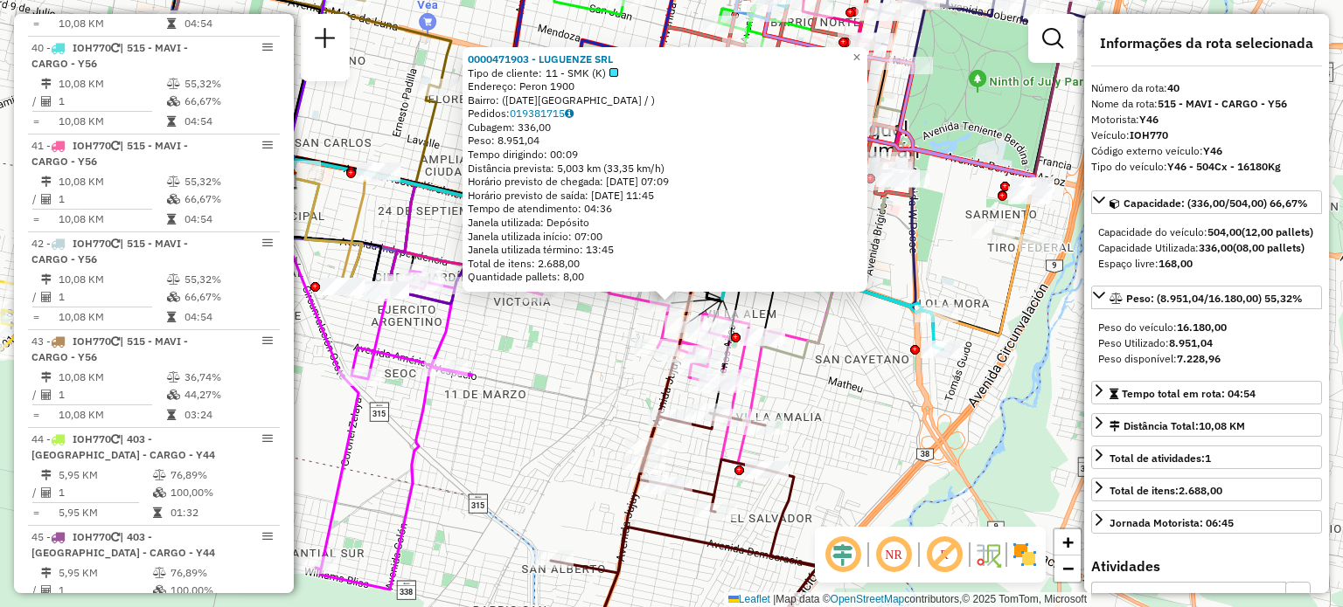
click at [598, 328] on div "0000471903 - LUGUENZE SRL Tipo de cliente: 11 - SMK (K) Endereço: Peron 1900 Ba…" at bounding box center [671, 303] width 1343 height 607
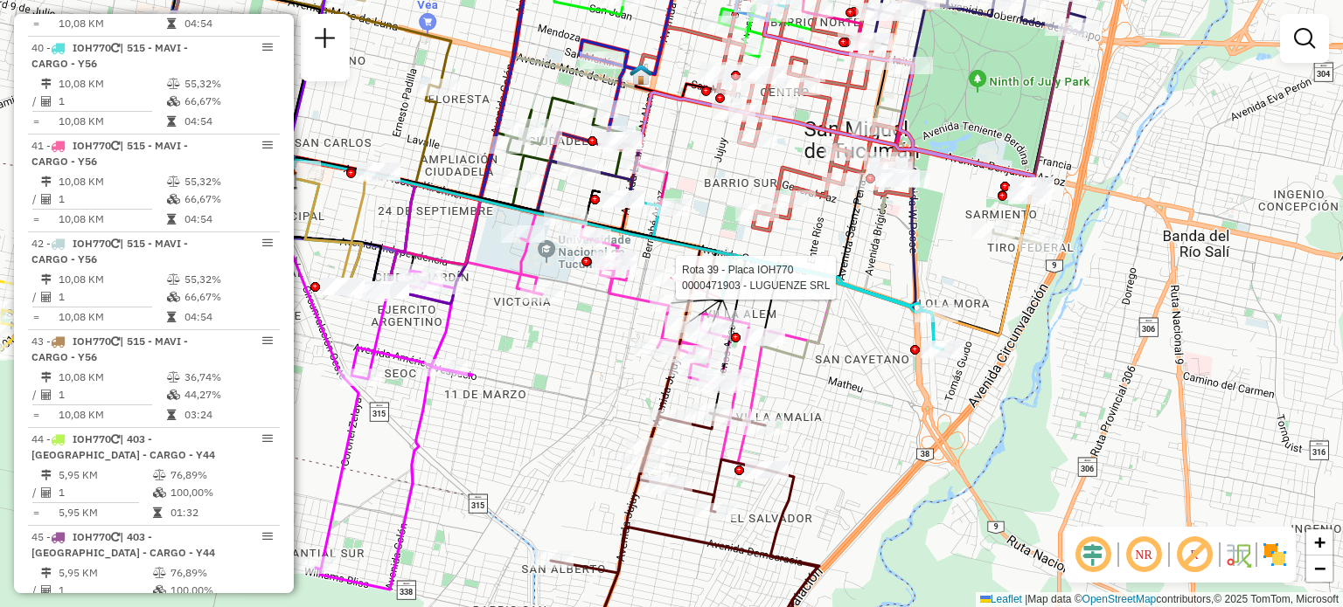
select select "**********"
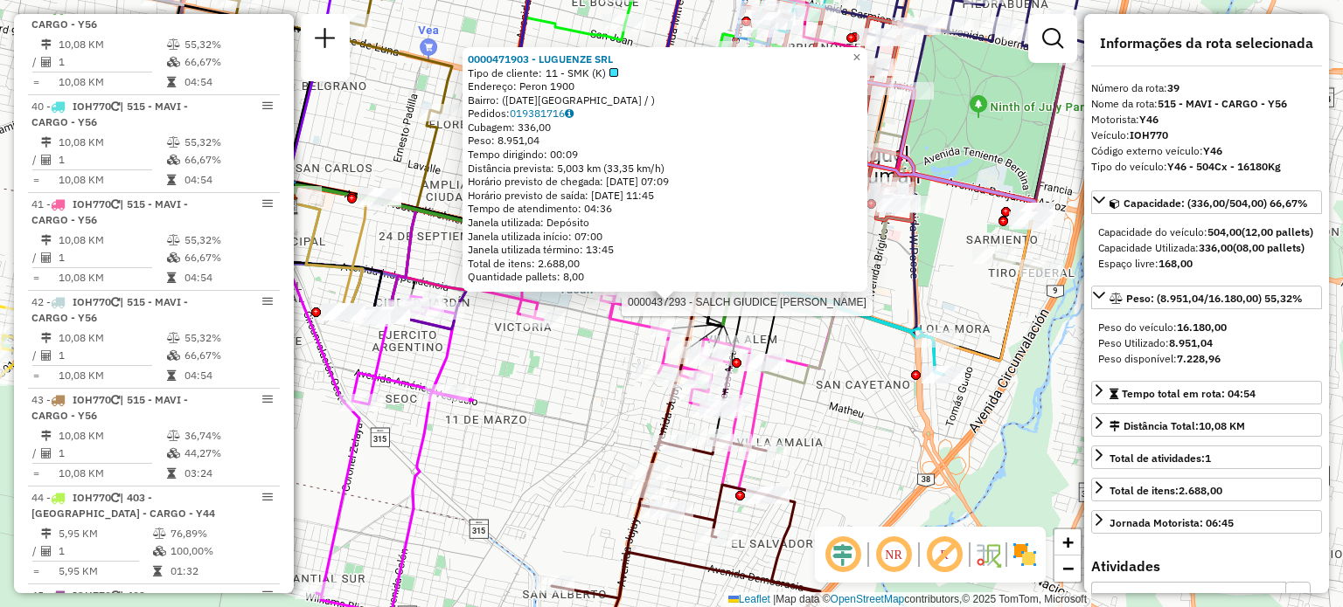
scroll to position [4792, 0]
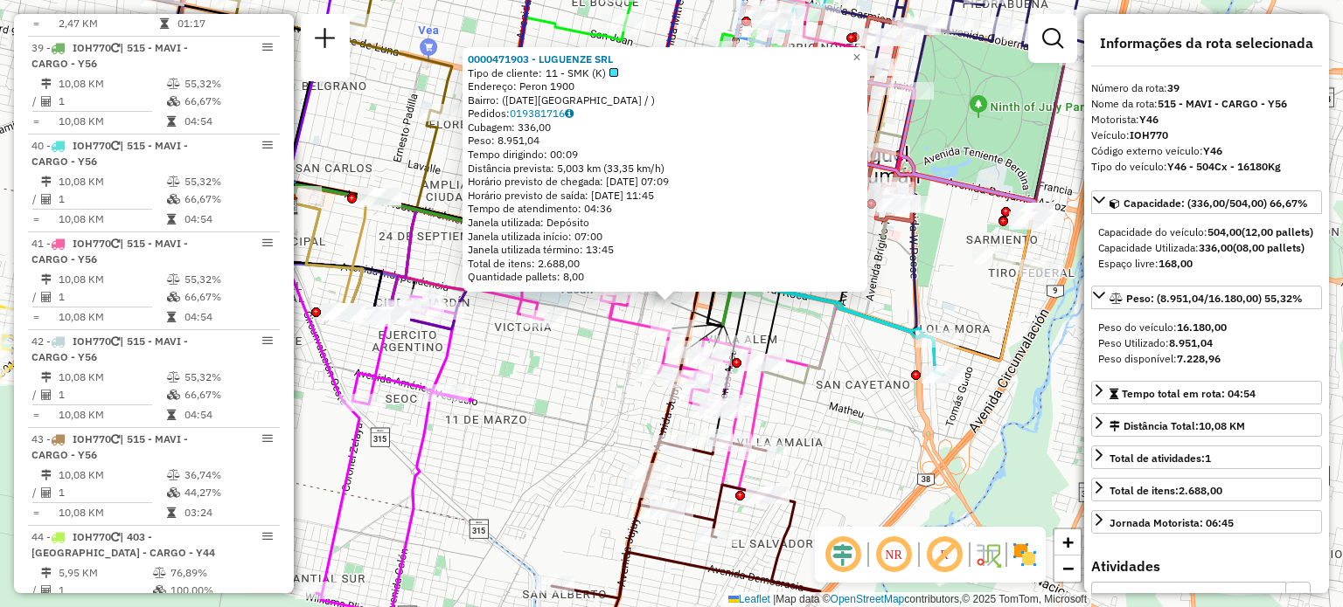
click at [795, 398] on div "0000471903 - LUGUENZE SRL Tipo de cliente: 11 - SMK (K) Endereço: Peron 1900 Ba…" at bounding box center [671, 303] width 1343 height 607
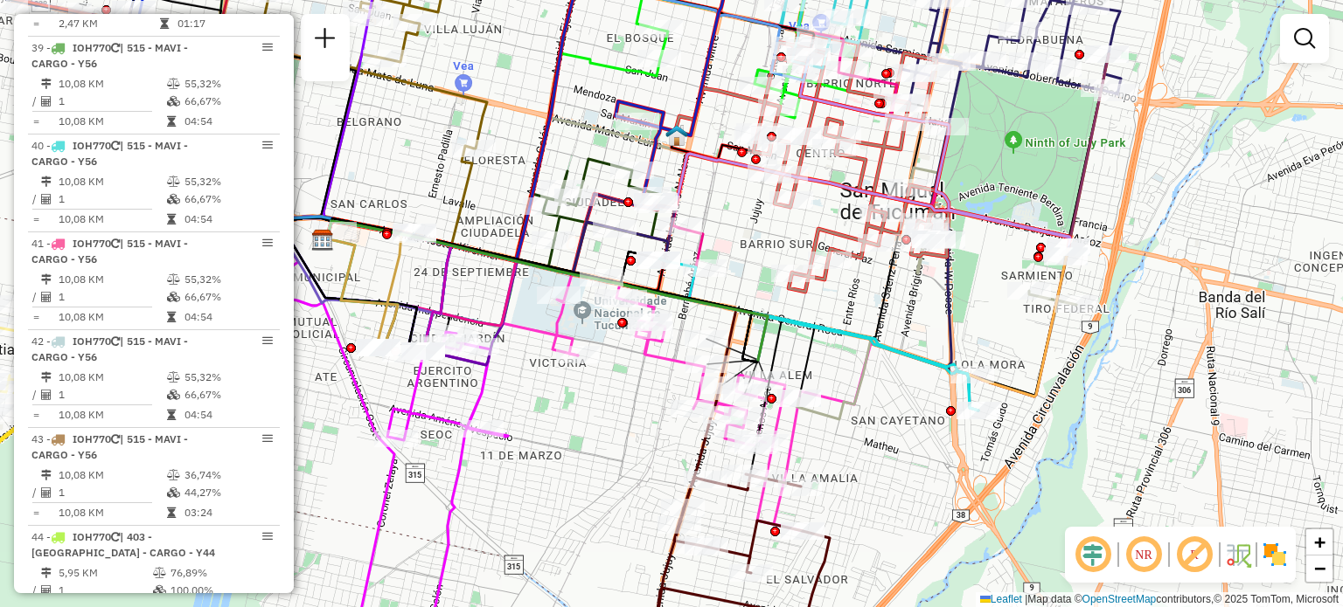
drag, startPoint x: 694, startPoint y: 245, endPoint x: 729, endPoint y: 281, distance: 50.1
click at [729, 281] on div "Janela de atendimento Grade de atendimento Capacidade Transportadoras Veículos …" at bounding box center [671, 303] width 1343 height 607
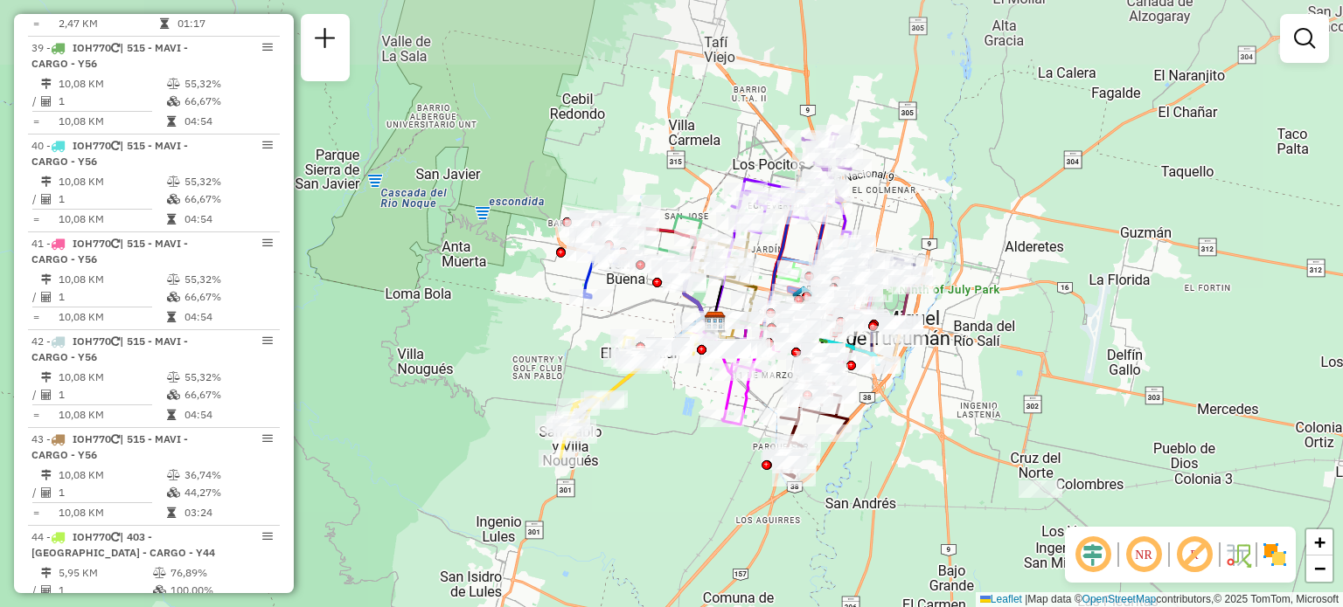
drag, startPoint x: 928, startPoint y: 289, endPoint x: 907, endPoint y: 405, distance: 117.3
click at [907, 405] on div "Janela de atendimento Grade de atendimento Capacidade Transportadoras Veículos …" at bounding box center [671, 303] width 1343 height 607
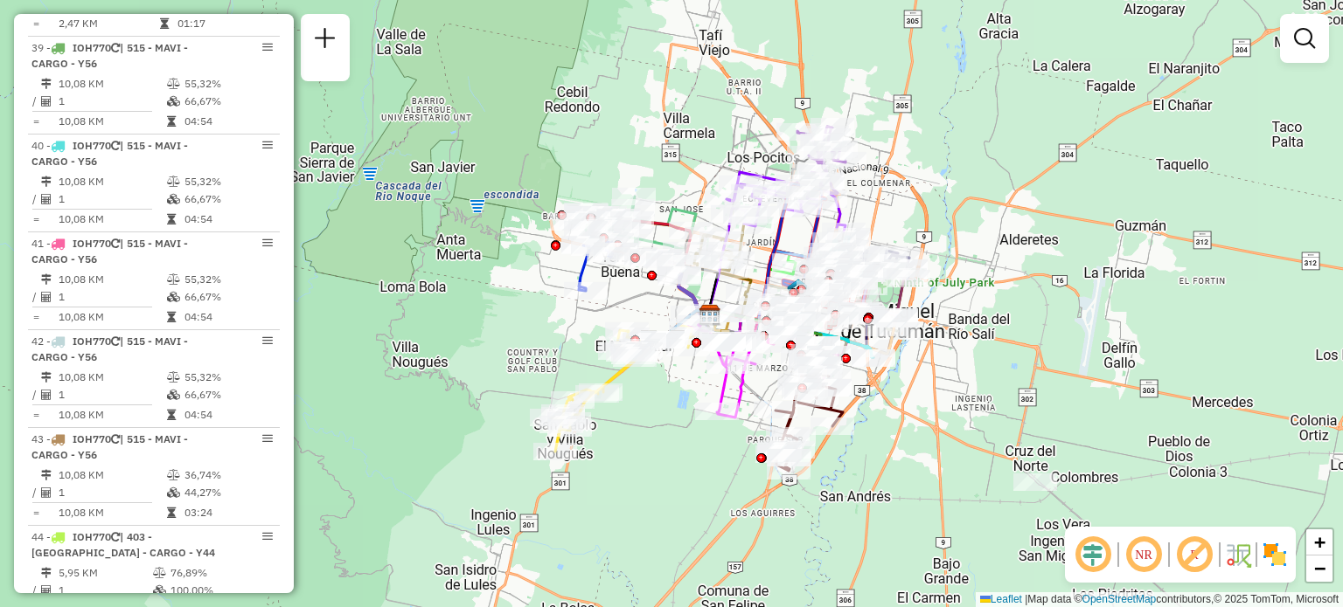
click at [934, 205] on div "Janela de atendimento Grade de atendimento Capacidade Transportadoras Veículos …" at bounding box center [671, 303] width 1343 height 607
click at [955, 299] on div "Janela de atendimento Grade de atendimento Capacidade Transportadoras Veículos …" at bounding box center [671, 303] width 1343 height 607
